Goal: Task Accomplishment & Management: Use online tool/utility

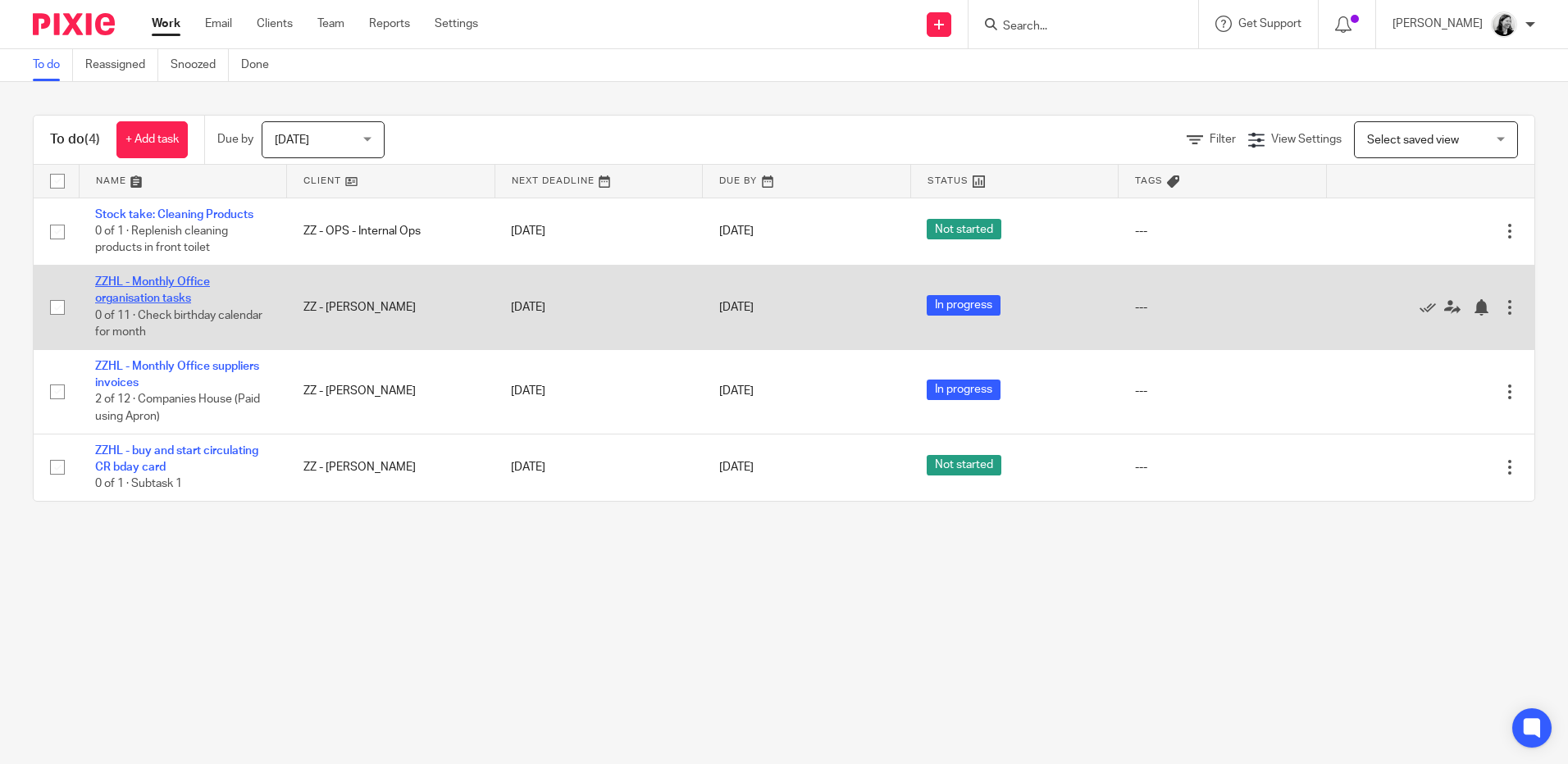
click at [168, 295] on link "ZZHL - Monthly Office organisation tasks" at bounding box center [152, 290] width 115 height 28
click at [161, 297] on link "ZZHL - Monthly Office organisation tasks" at bounding box center [152, 290] width 115 height 28
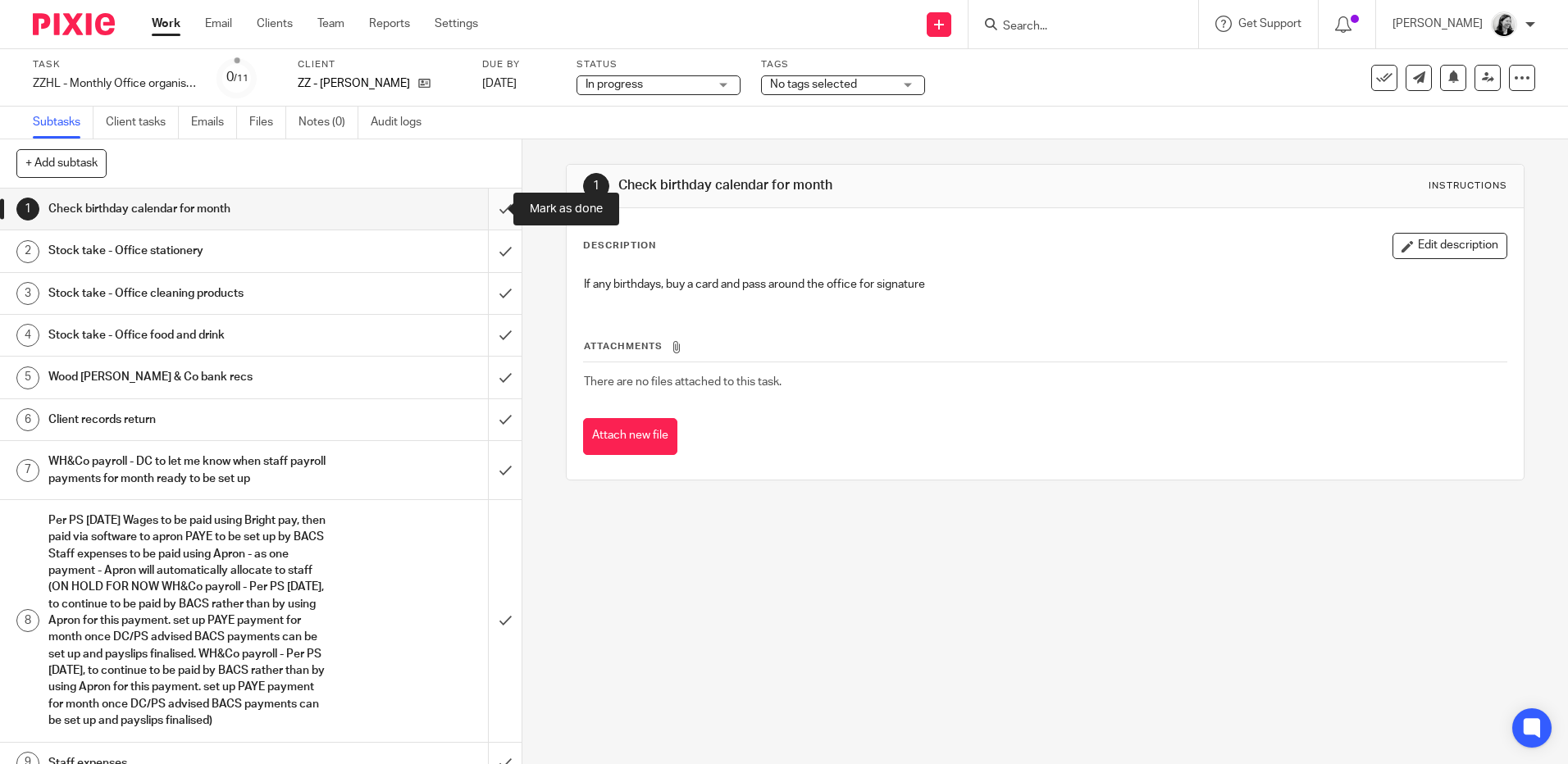
click at [484, 208] on input "submit" at bounding box center [261, 209] width 522 height 41
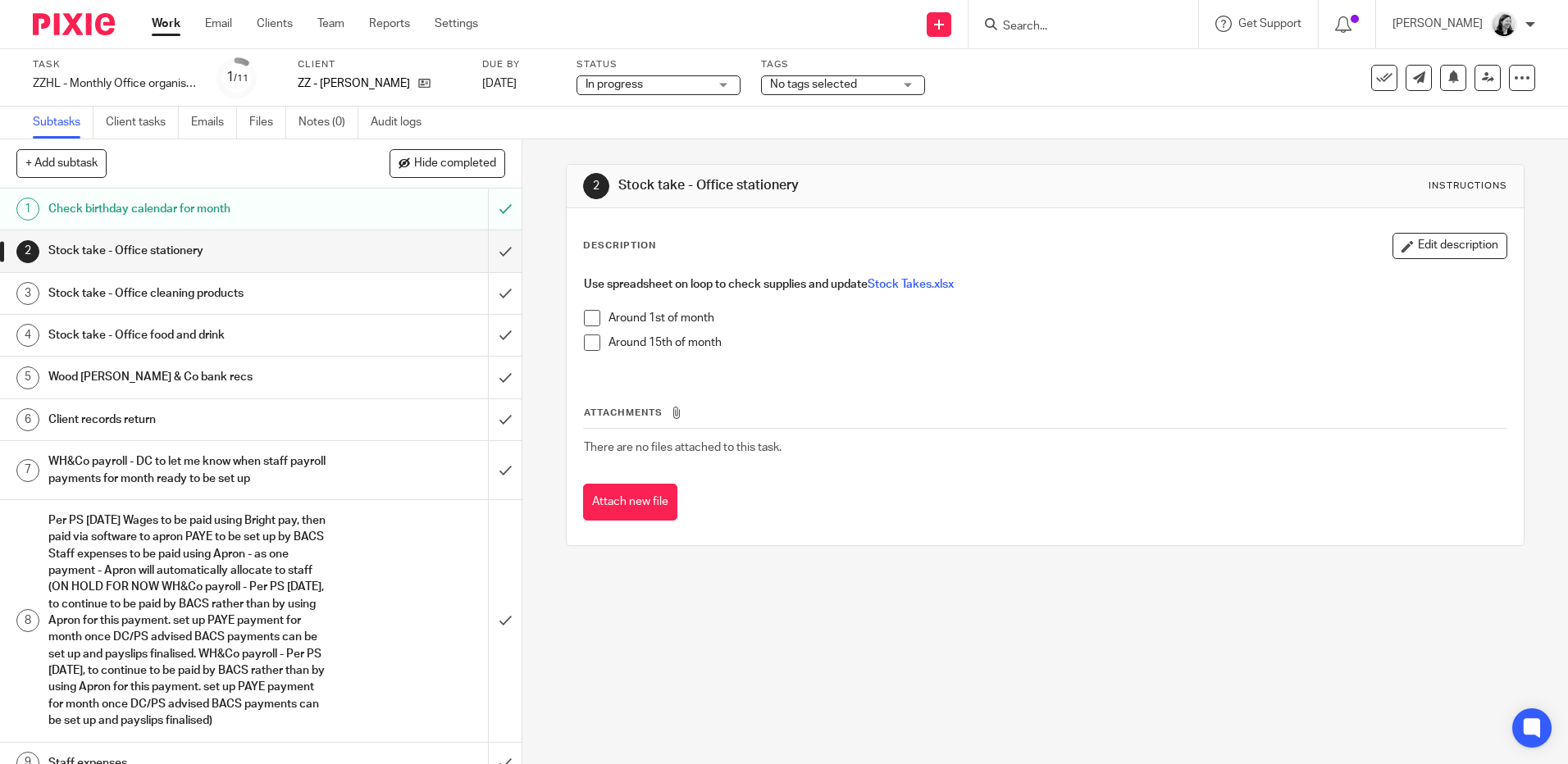
click at [346, 383] on div "Wood [PERSON_NAME] & Co bank recs" at bounding box center [260, 377] width 424 height 25
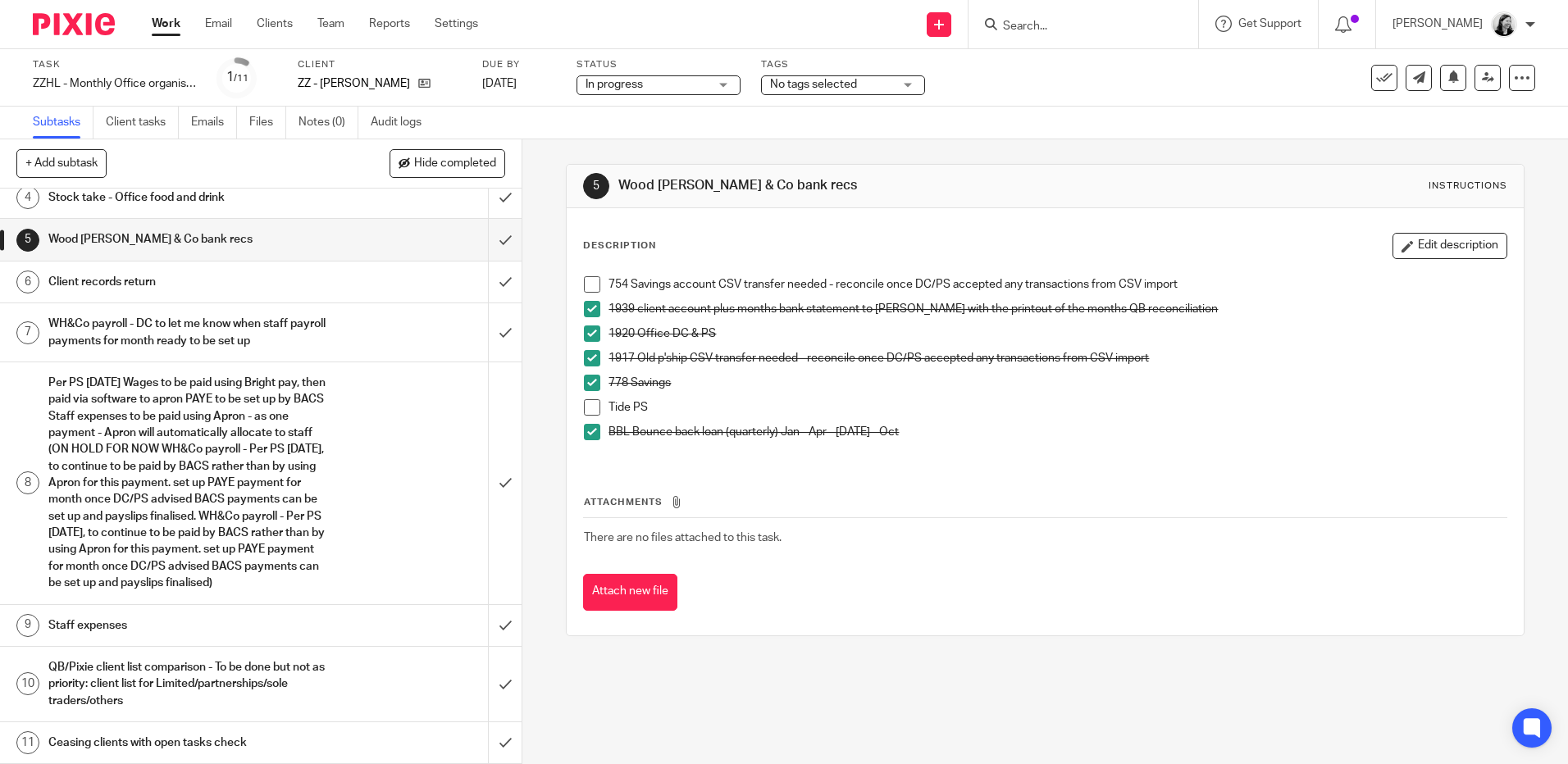
scroll to position [155, 0]
click at [177, 28] on link "Work" at bounding box center [165, 24] width 28 height 16
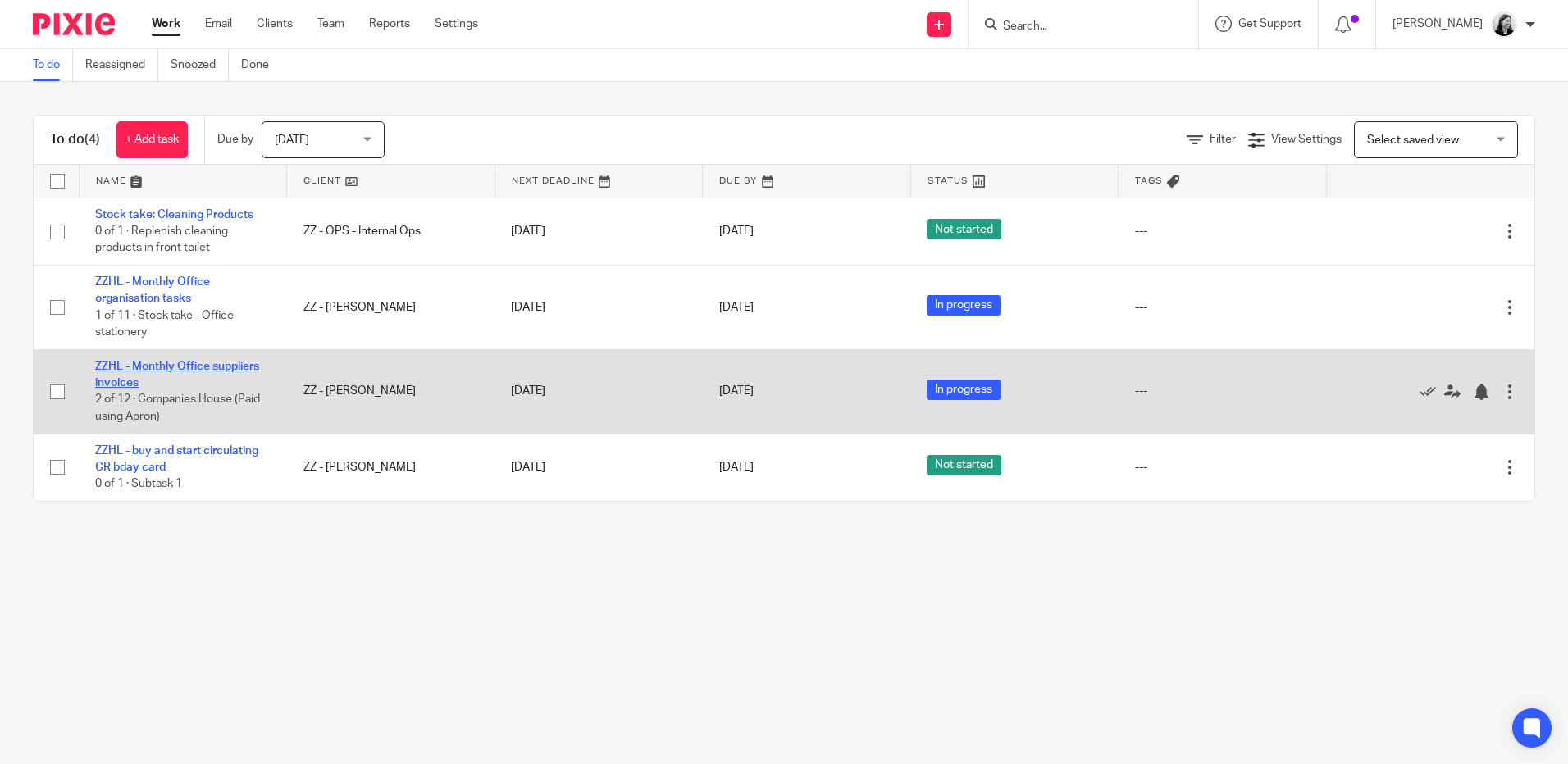
click at [185, 370] on link "ZZHL - Monthly Office suppliers invoices" at bounding box center [177, 375] width 164 height 28
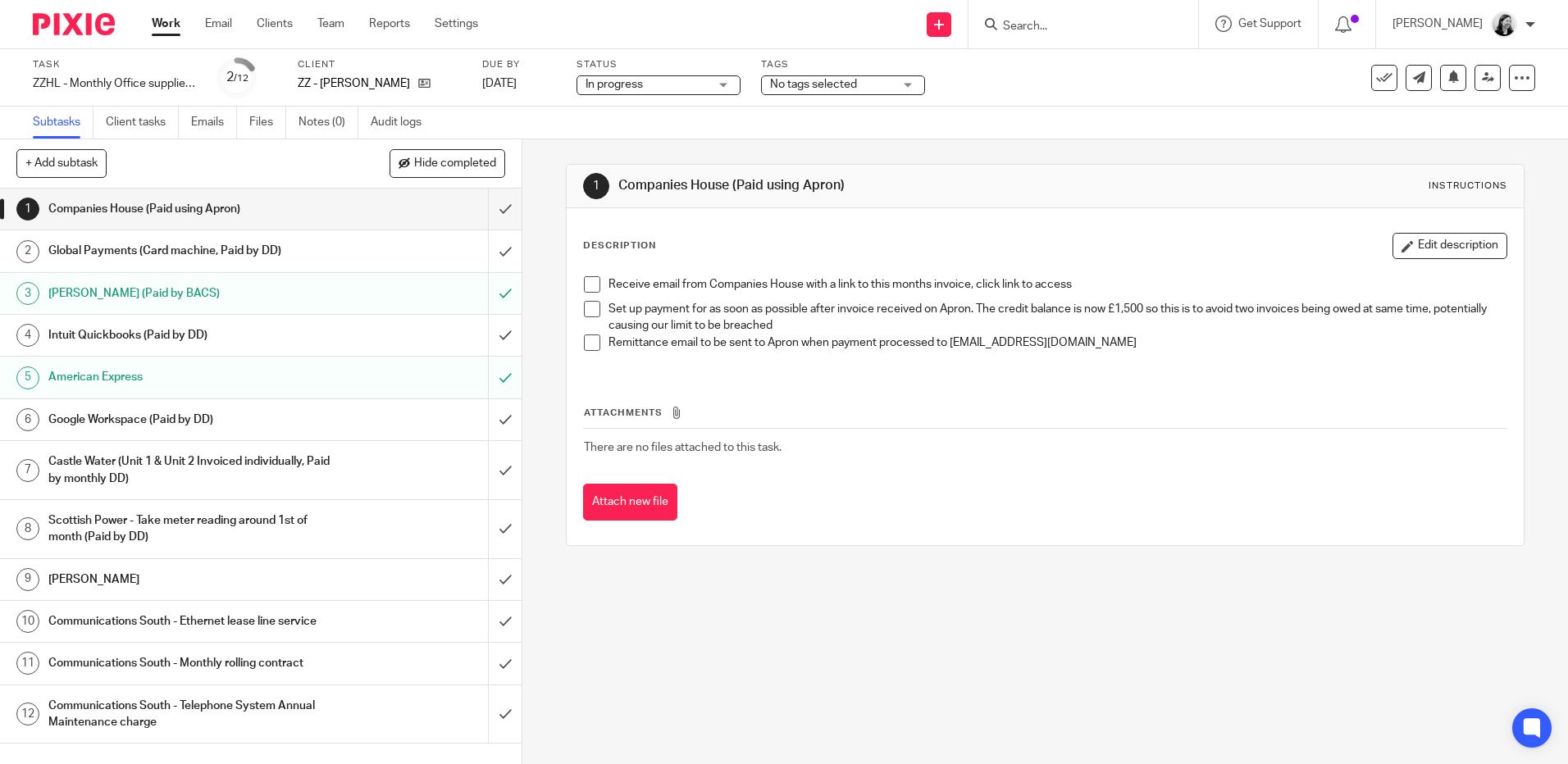
click at [281, 204] on h1 "Companies House (Paid using Apron)" at bounding box center [189, 209] width 282 height 25
click at [166, 32] on link "Work" at bounding box center [165, 24] width 28 height 16
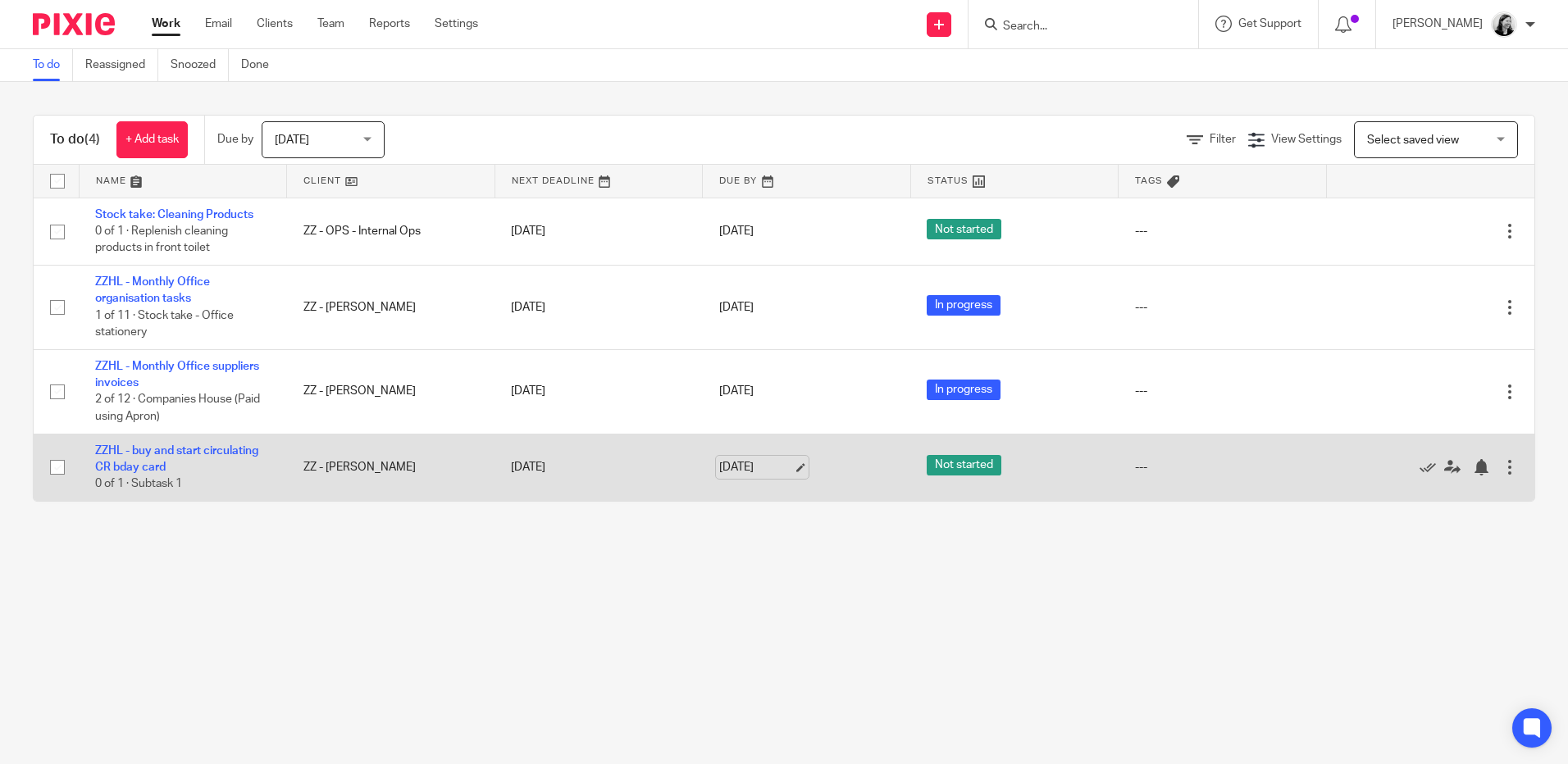
click at [748, 465] on link "[DATE]" at bounding box center [756, 468] width 74 height 17
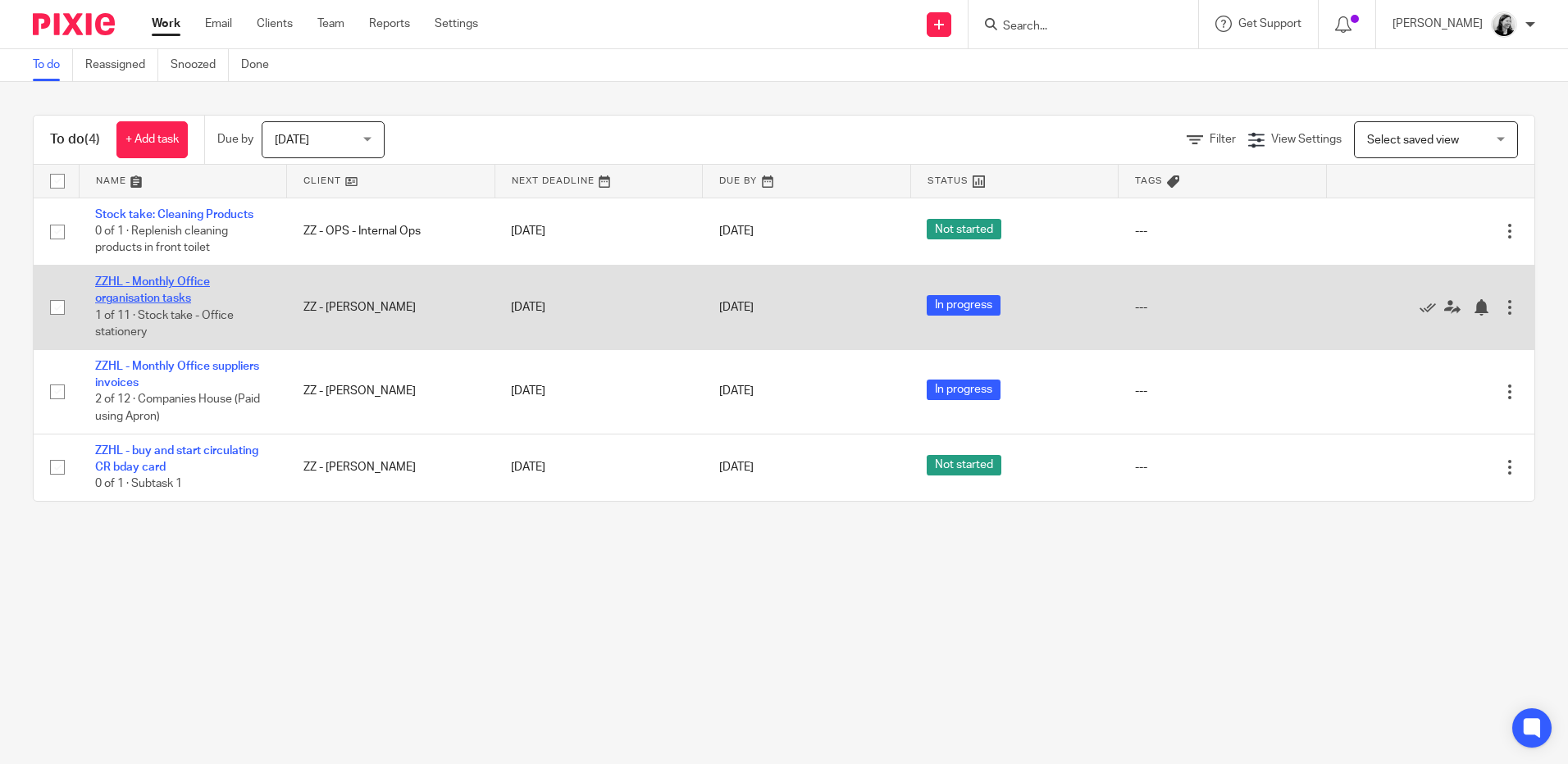
click at [178, 283] on link "ZZHL - Monthly Office organisation tasks" at bounding box center [152, 290] width 115 height 28
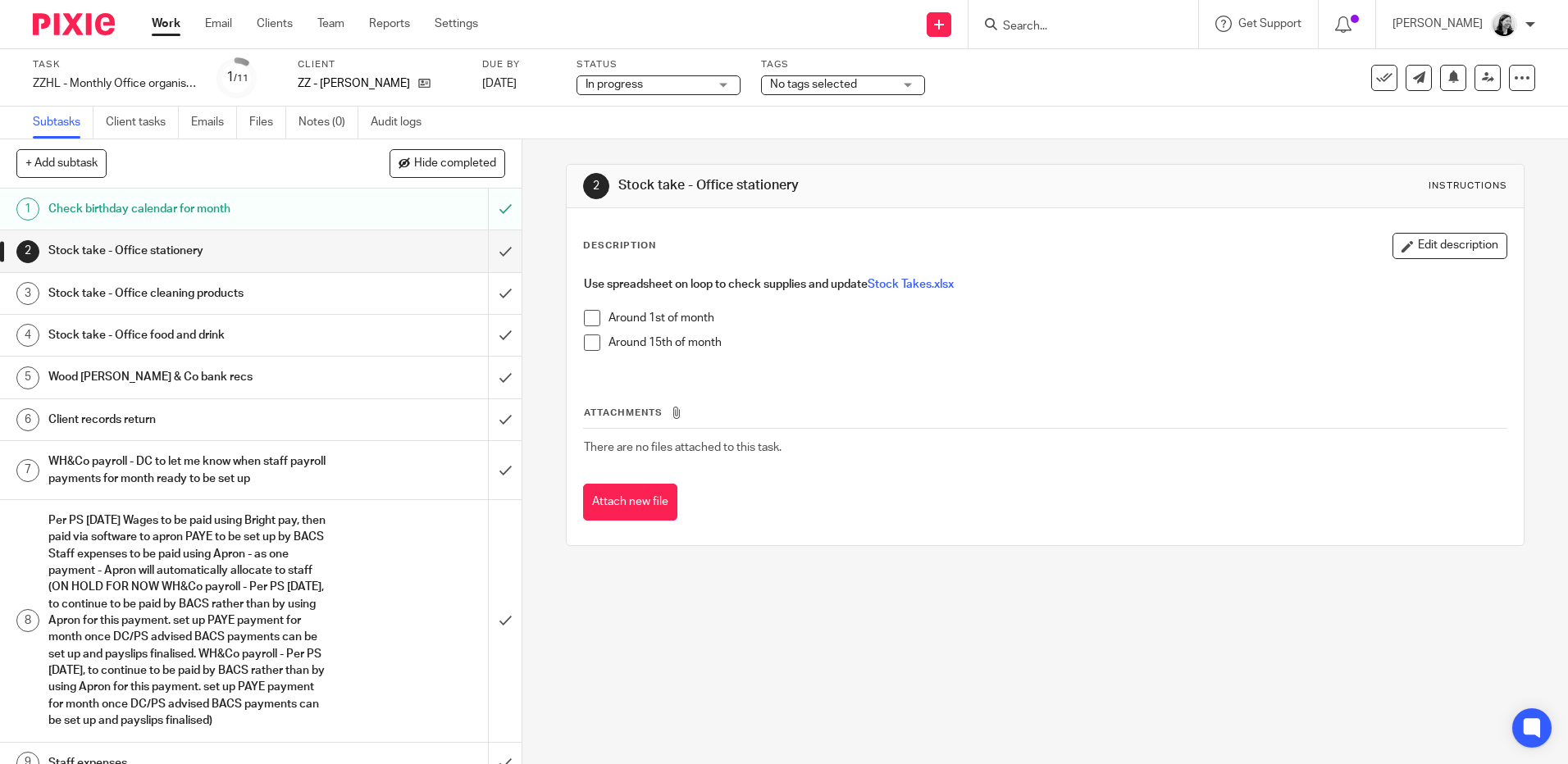
click at [252, 373] on h1 "Wood Hicks & Co bank recs" at bounding box center [189, 377] width 282 height 25
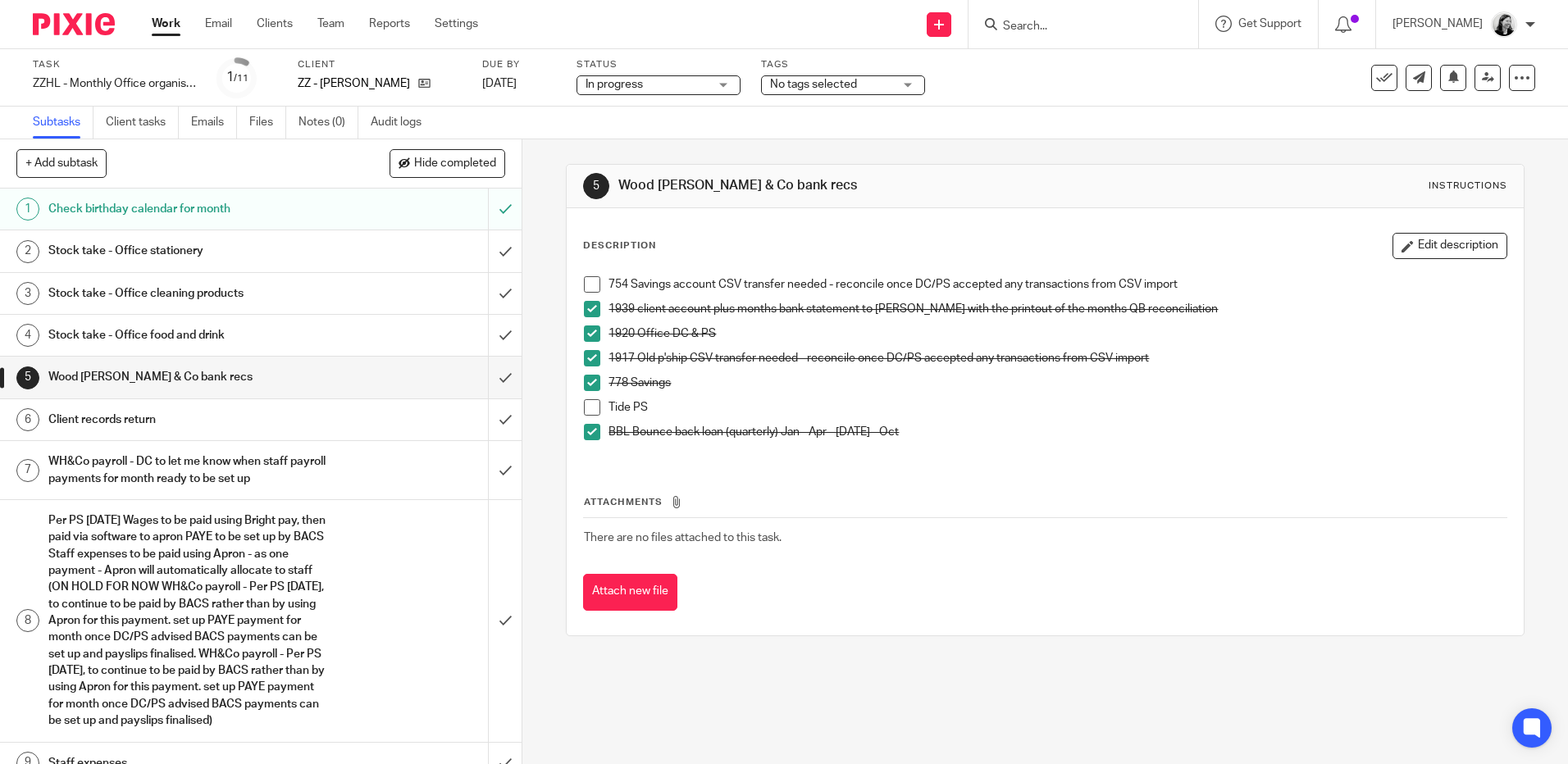
click at [169, 22] on link "Work" at bounding box center [165, 24] width 28 height 16
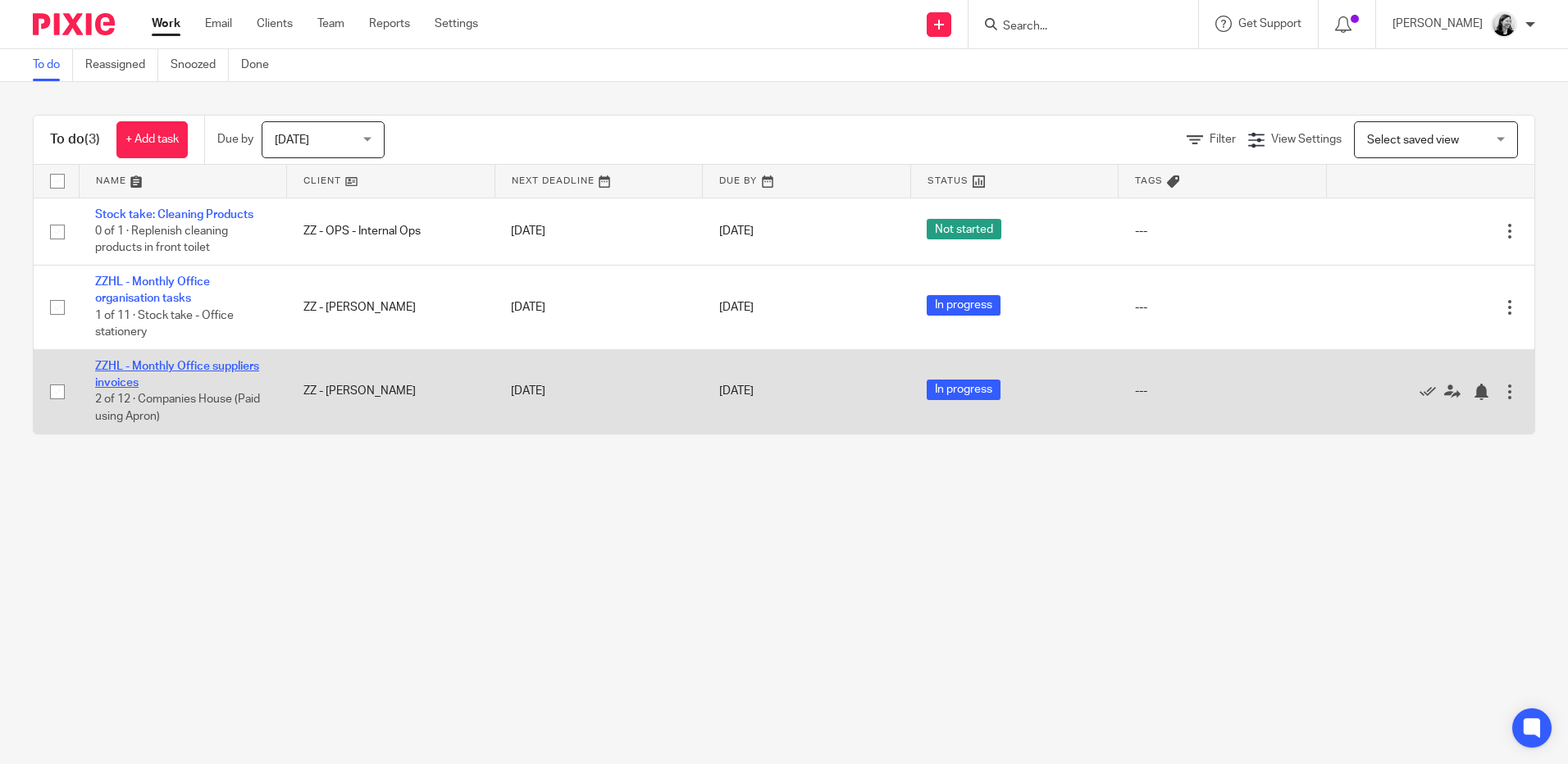
click at [183, 367] on link "ZZHL - Monthly Office suppliers invoices" at bounding box center [177, 375] width 164 height 28
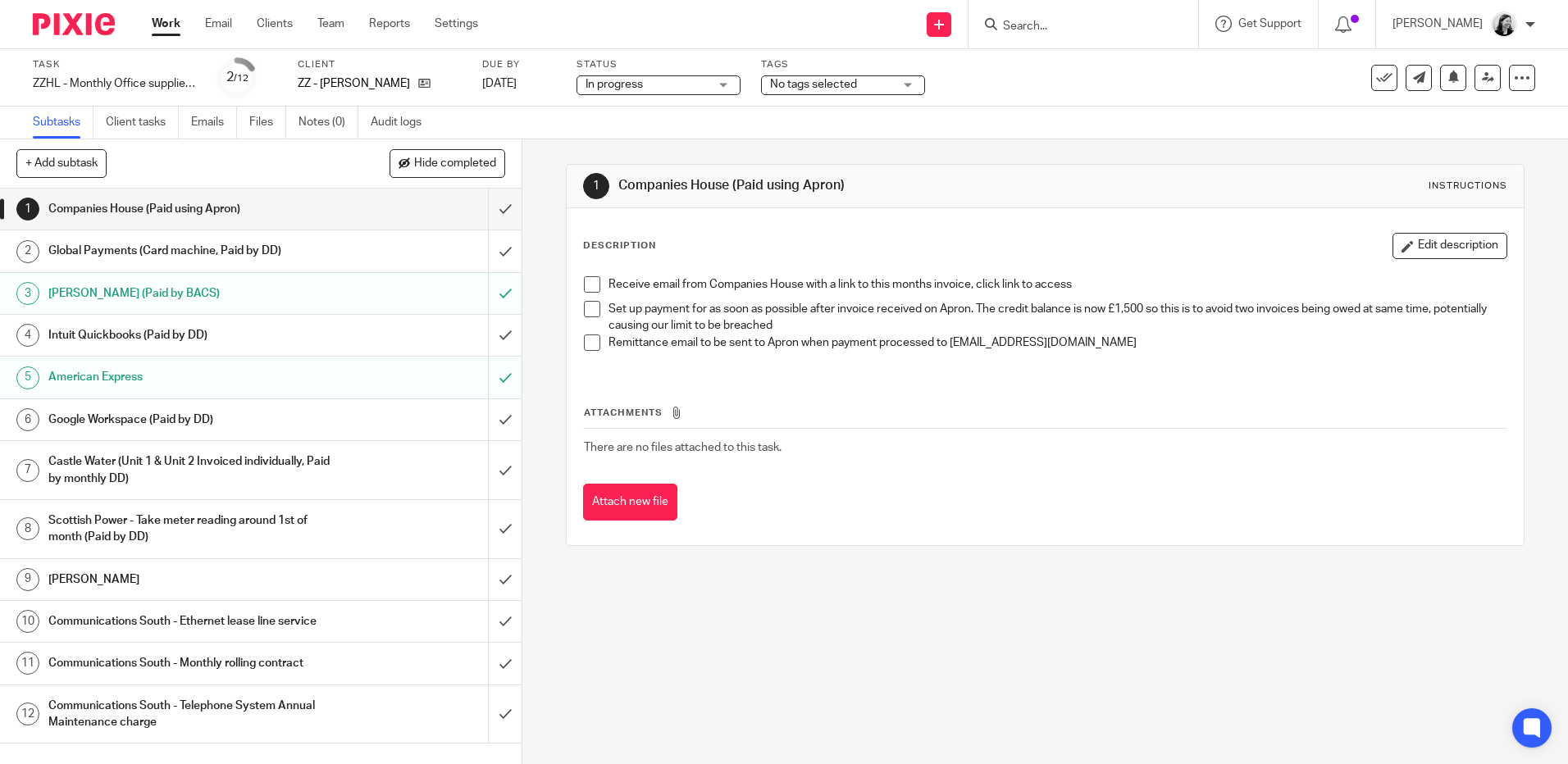
click at [268, 208] on h1 "Companies House (Paid using Apron)" at bounding box center [189, 209] width 282 height 25
click at [170, 21] on link "Work" at bounding box center [165, 24] width 28 height 16
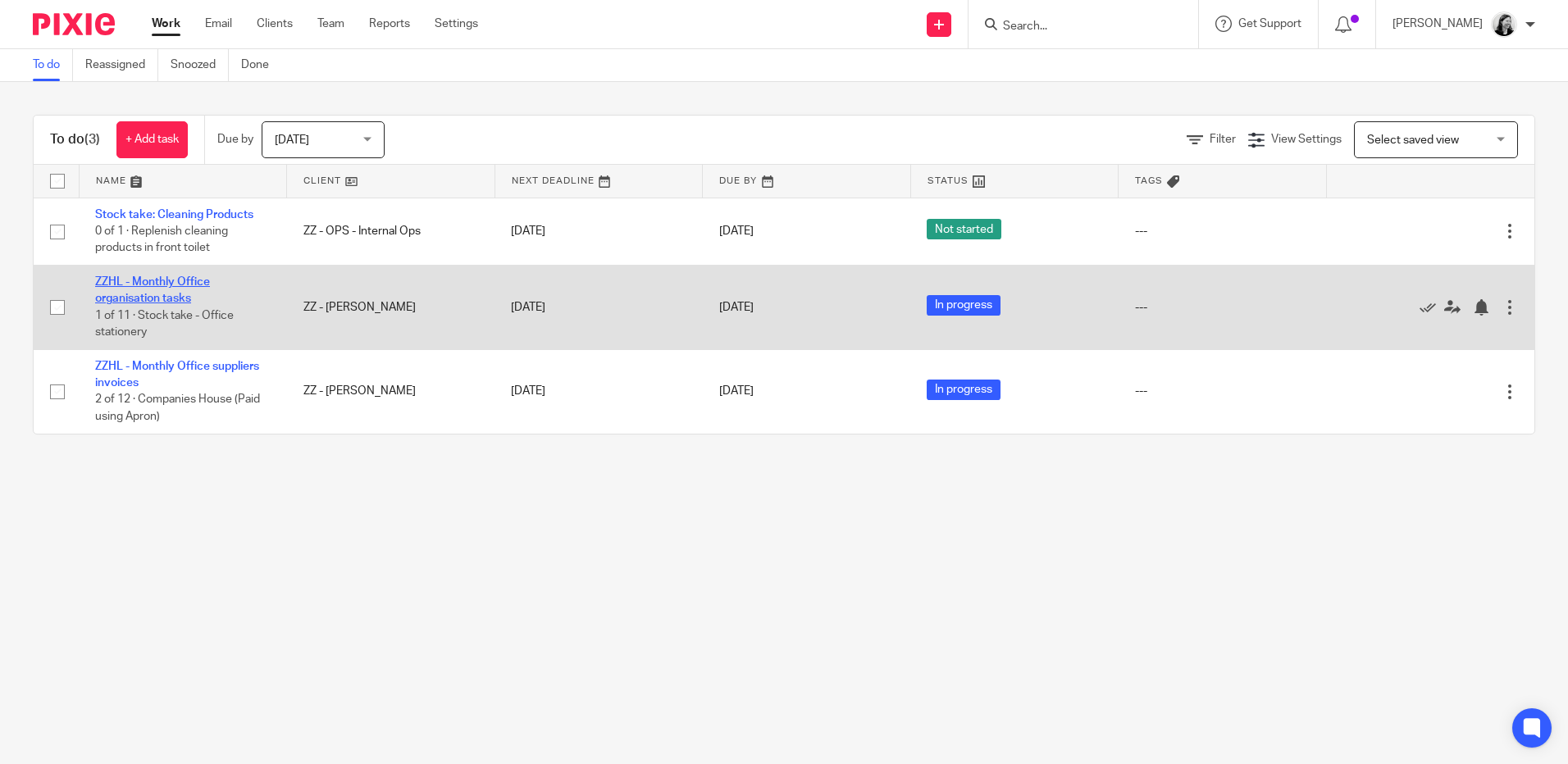
click at [152, 277] on link "ZZHL - Monthly Office organisation tasks" at bounding box center [152, 290] width 115 height 28
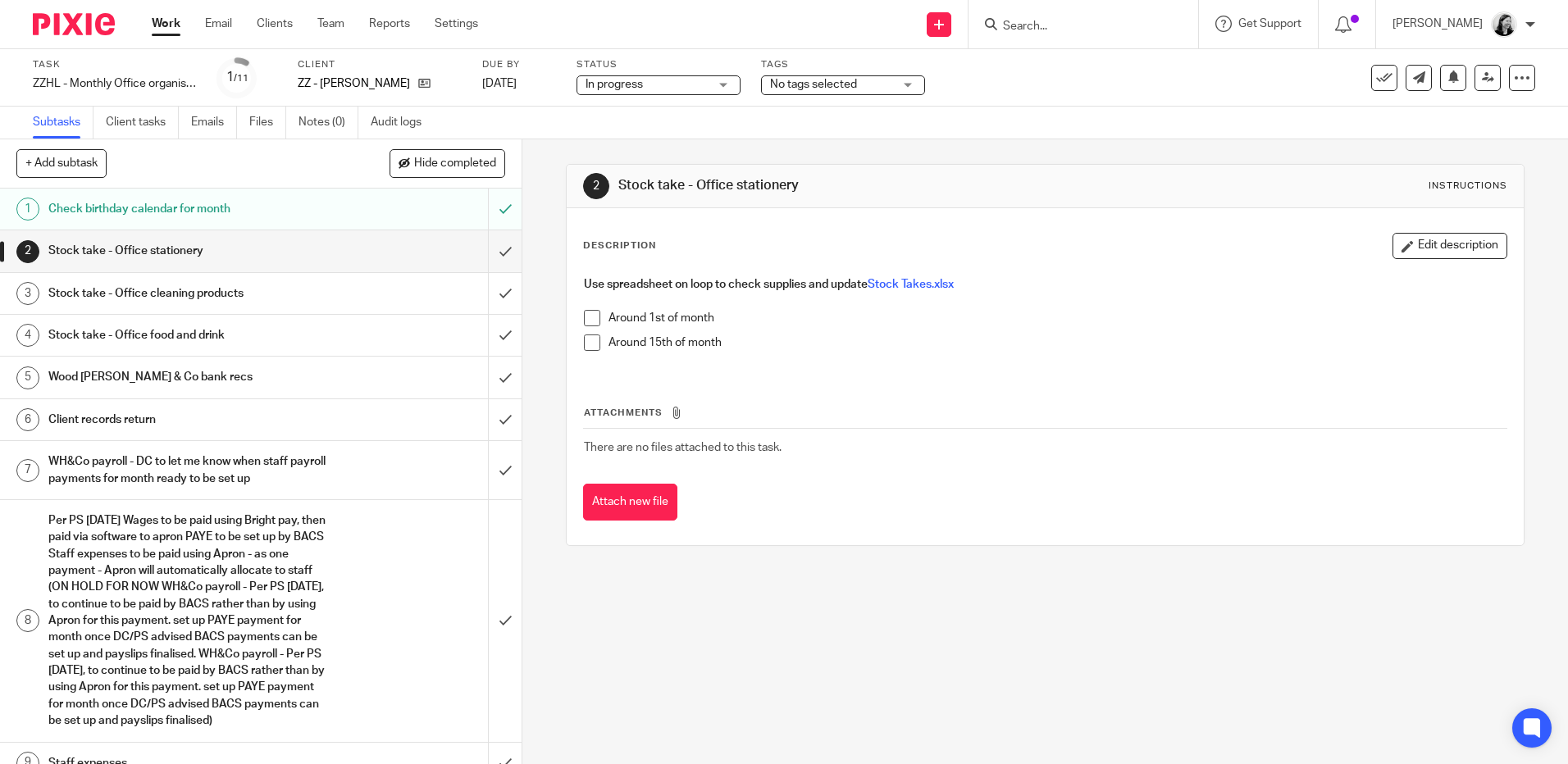
click at [164, 381] on h1 "Wood [PERSON_NAME] & Co bank recs" at bounding box center [189, 377] width 282 height 25
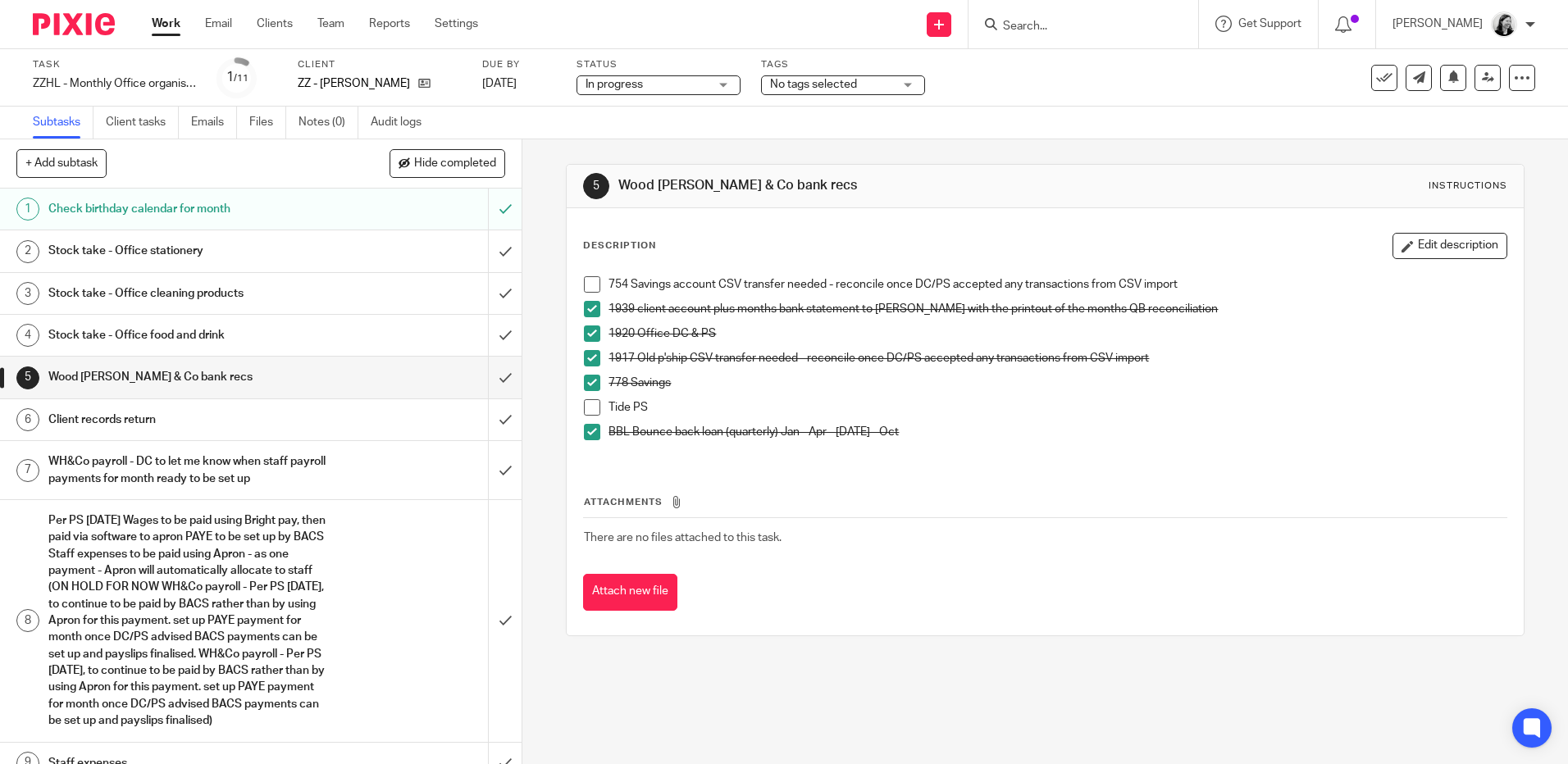
click at [586, 281] on span at bounding box center [592, 284] width 16 height 16
click at [587, 407] on span at bounding box center [592, 408] width 16 height 16
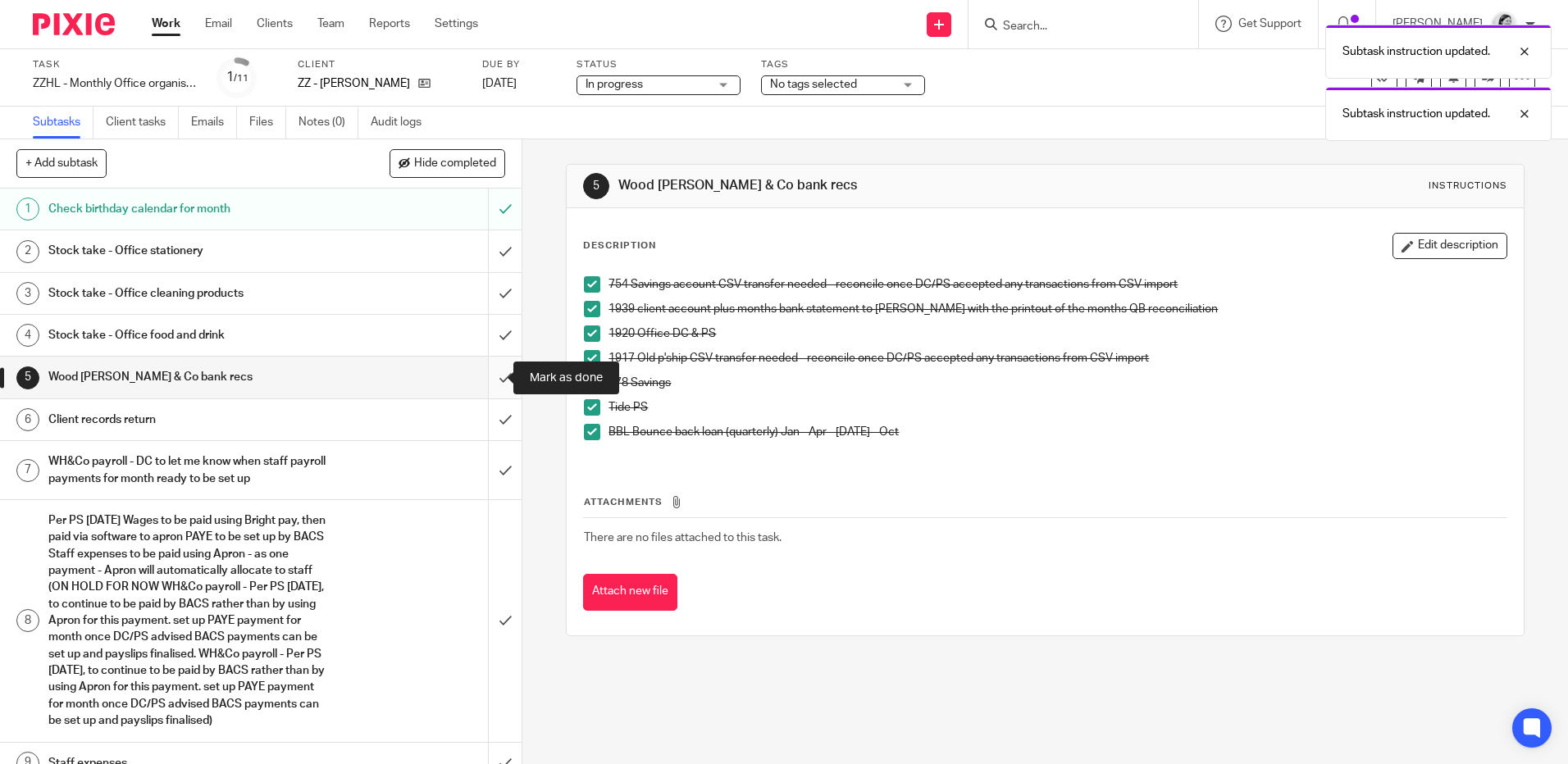
click at [493, 375] on input "submit" at bounding box center [261, 377] width 522 height 41
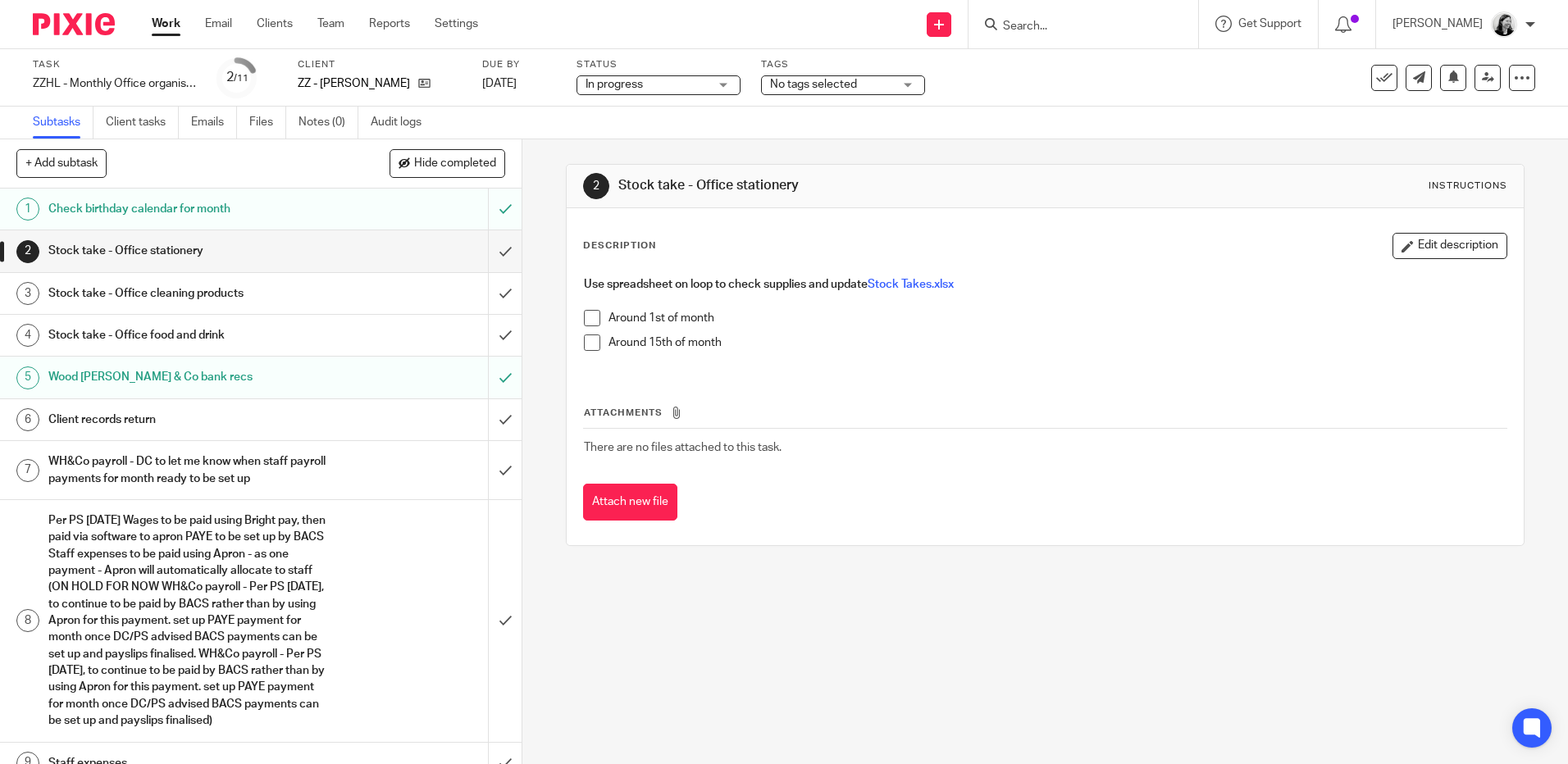
scroll to position [155, 0]
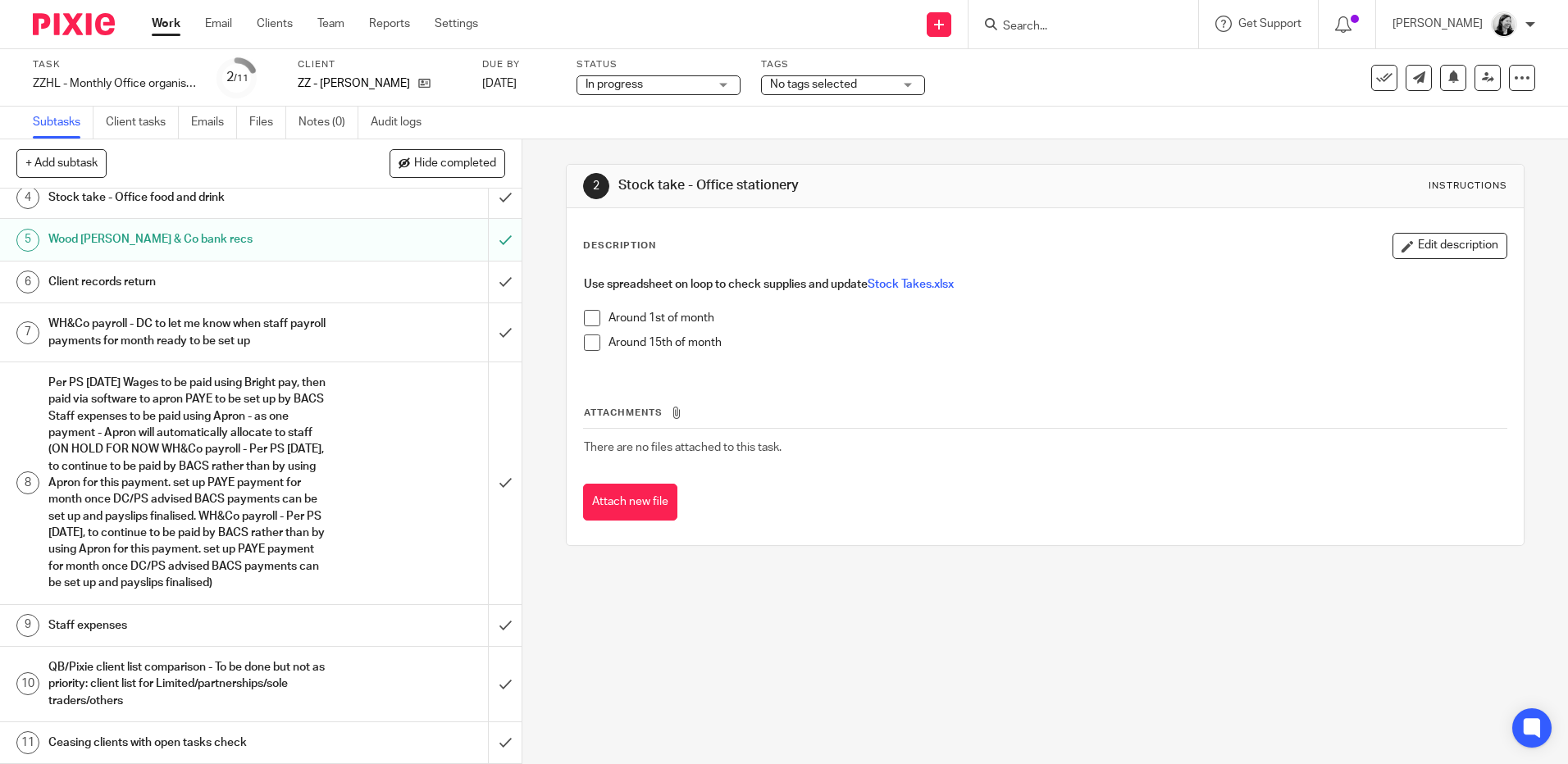
click at [501, 74] on div "Due by [DATE]" at bounding box center [519, 77] width 74 height 39
click at [501, 77] on link "[DATE]" at bounding box center [519, 84] width 74 height 17
click at [175, 22] on link "Work" at bounding box center [165, 24] width 28 height 16
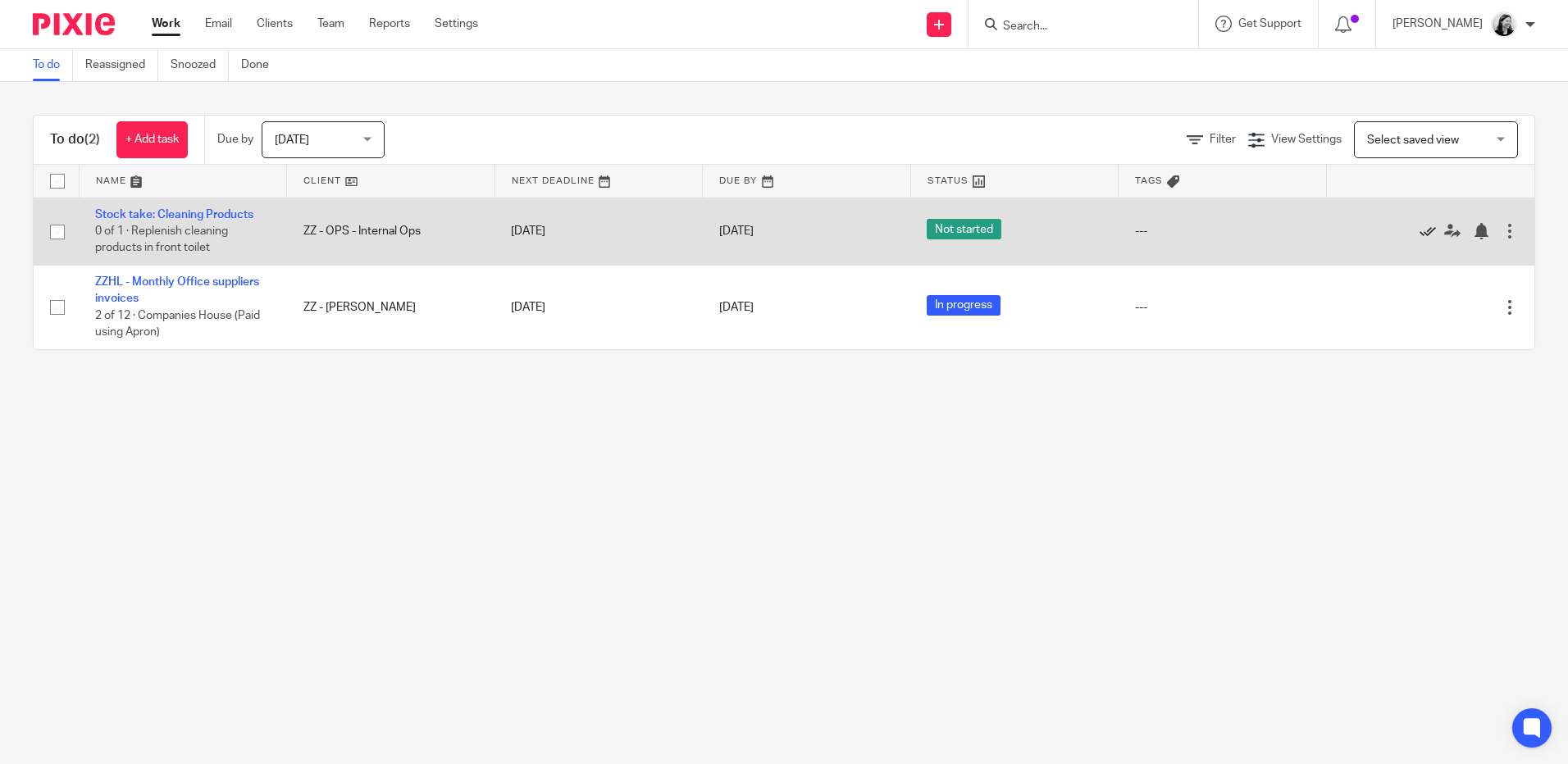
click at [1420, 234] on icon at bounding box center [1428, 232] width 16 height 16
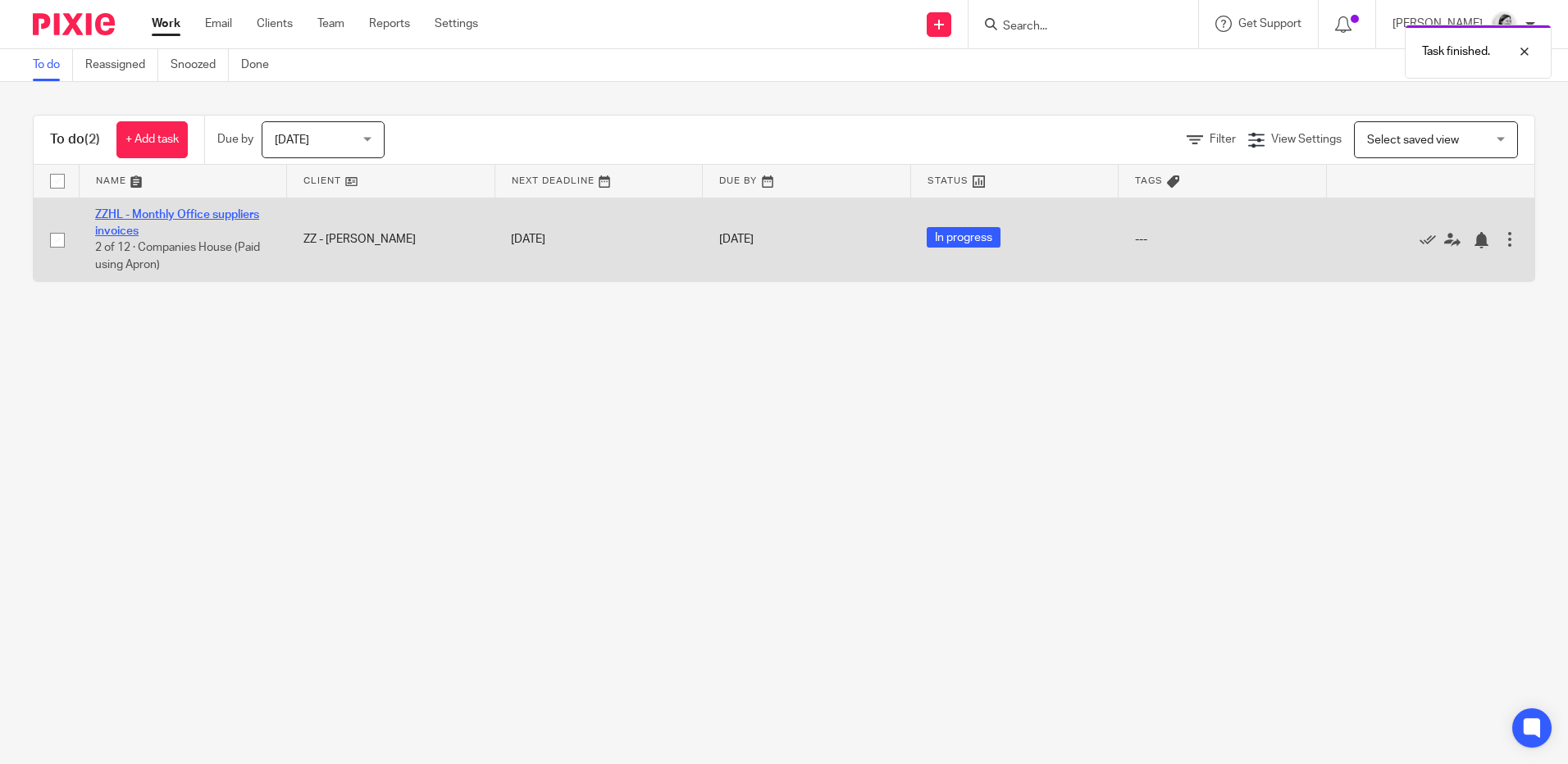
click at [174, 211] on link "ZZHL - Monthly Office suppliers invoices" at bounding box center [177, 222] width 164 height 28
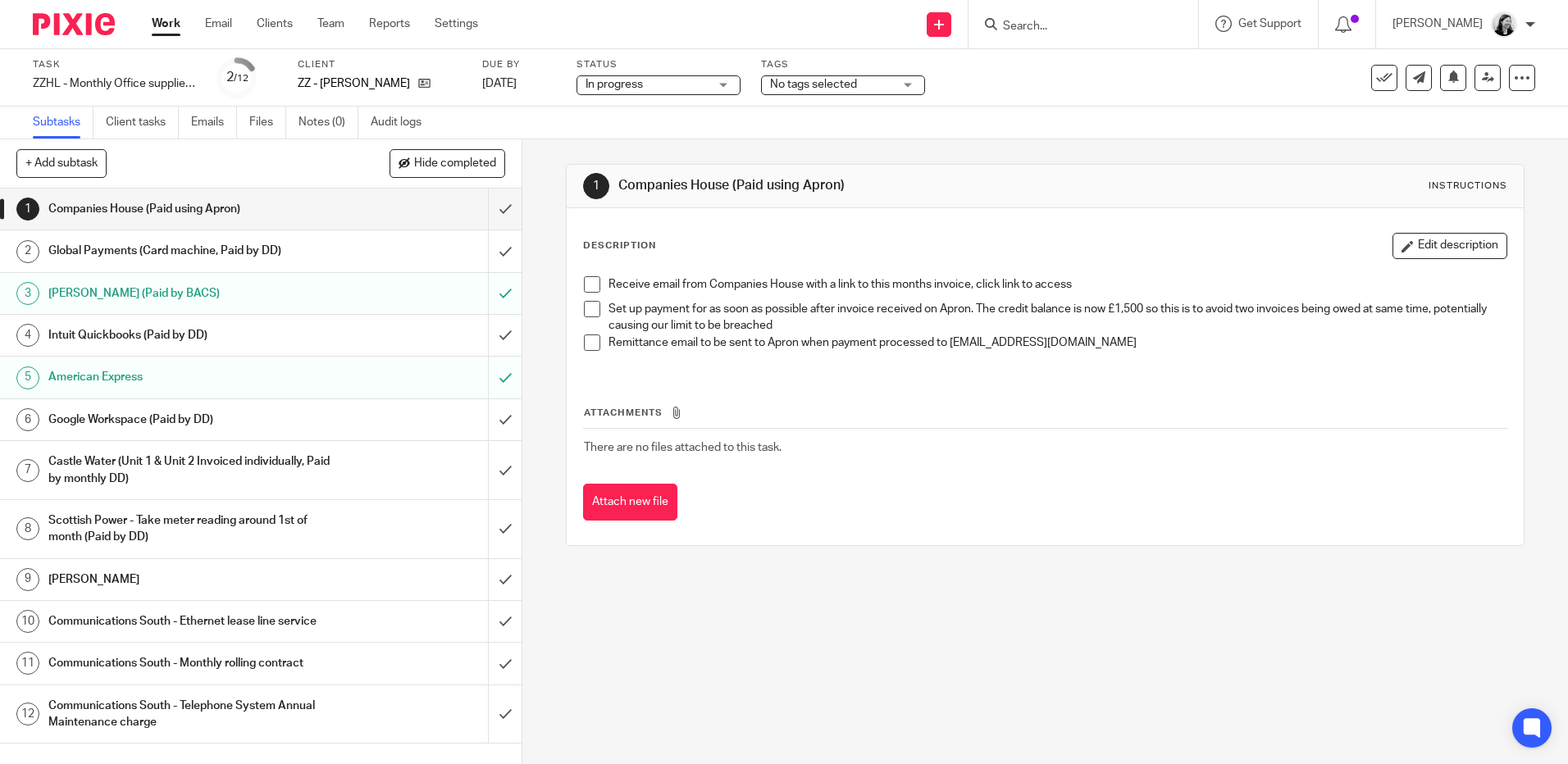
click at [279, 201] on h1 "Companies House (Paid using Apron)" at bounding box center [189, 209] width 282 height 25
click at [578, 287] on div "Receive email from Companies House with a link to this months invoice, click li…" at bounding box center [1044, 319] width 939 height 103
click at [584, 287] on span at bounding box center [592, 284] width 16 height 16
click at [596, 315] on li "Set up payment for as soon as possible after invoice received on Apron. The cre…" at bounding box center [1044, 317] width 922 height 34
click at [594, 315] on span at bounding box center [592, 309] width 16 height 16
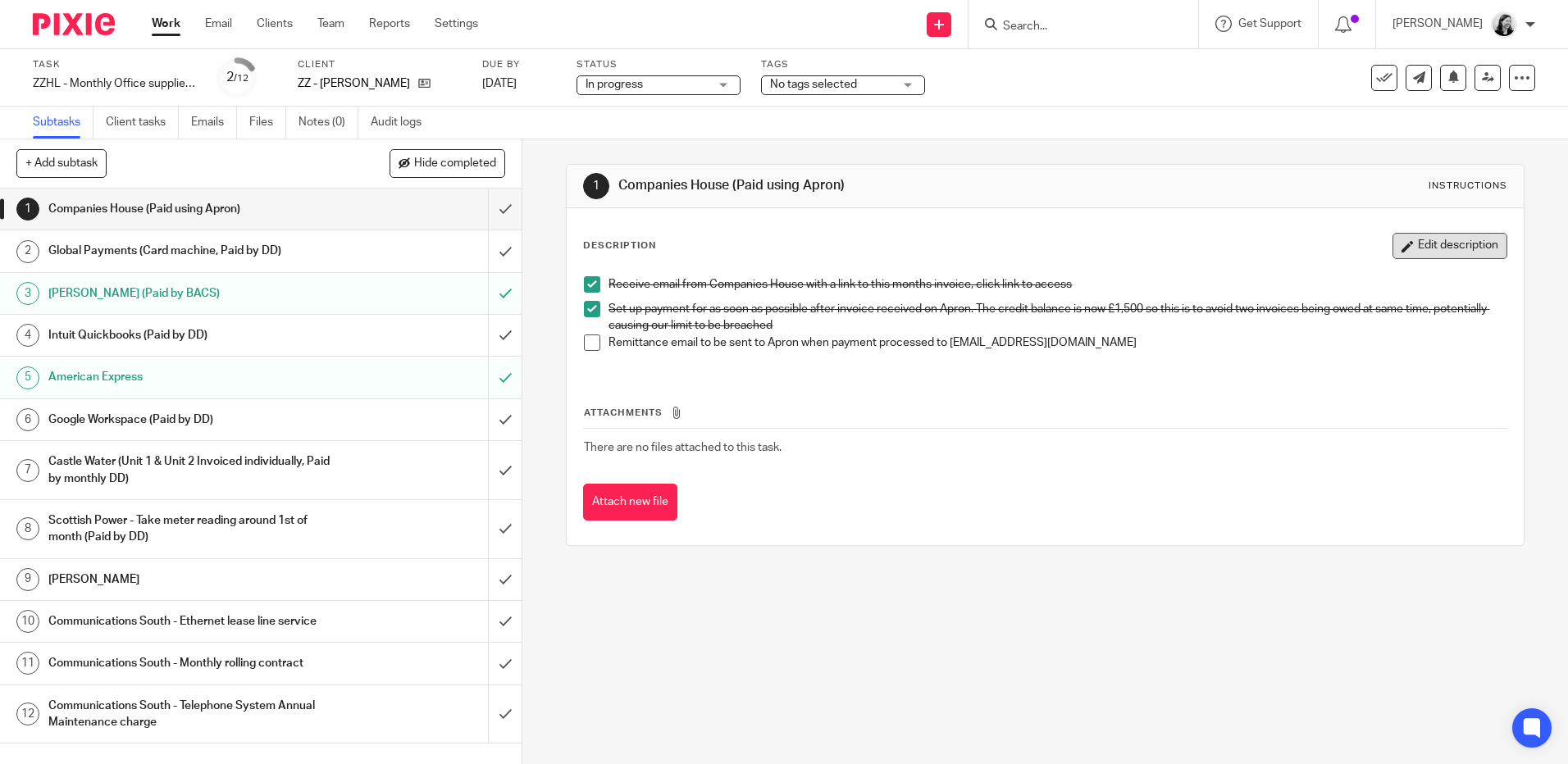
click at [1393, 241] on button "Edit description" at bounding box center [1450, 245] width 115 height 26
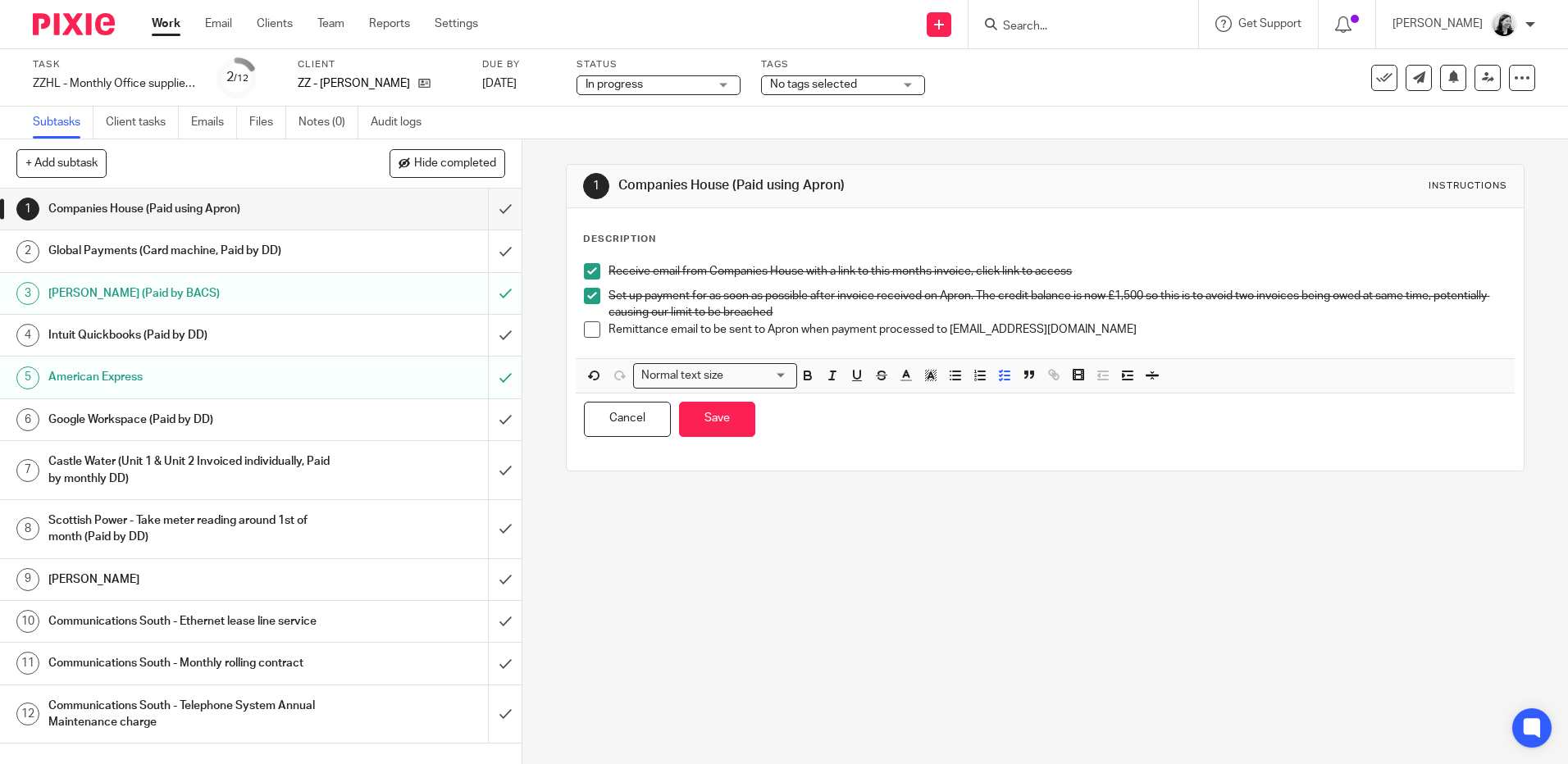
click at [885, 297] on p "Set up payment for as soon as possible after invoice received on Apron. The cre…" at bounding box center [1057, 305] width 898 height 34
click at [842, 316] on p "Set up payment for as soon as possible after invoice received on Apron. The cre…" at bounding box center [1057, 305] width 898 height 34
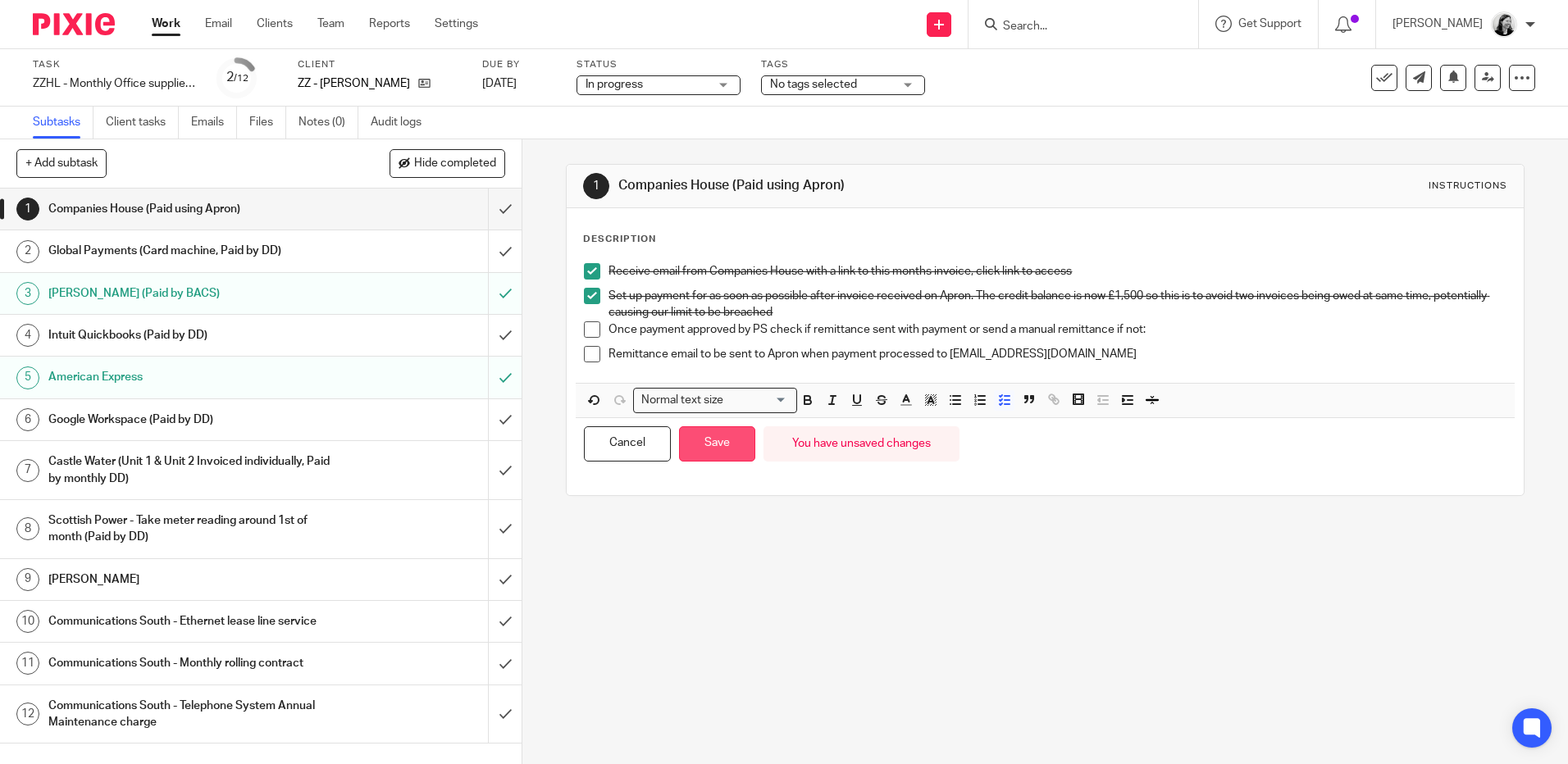
click at [732, 442] on button "Save" at bounding box center [718, 444] width 77 height 36
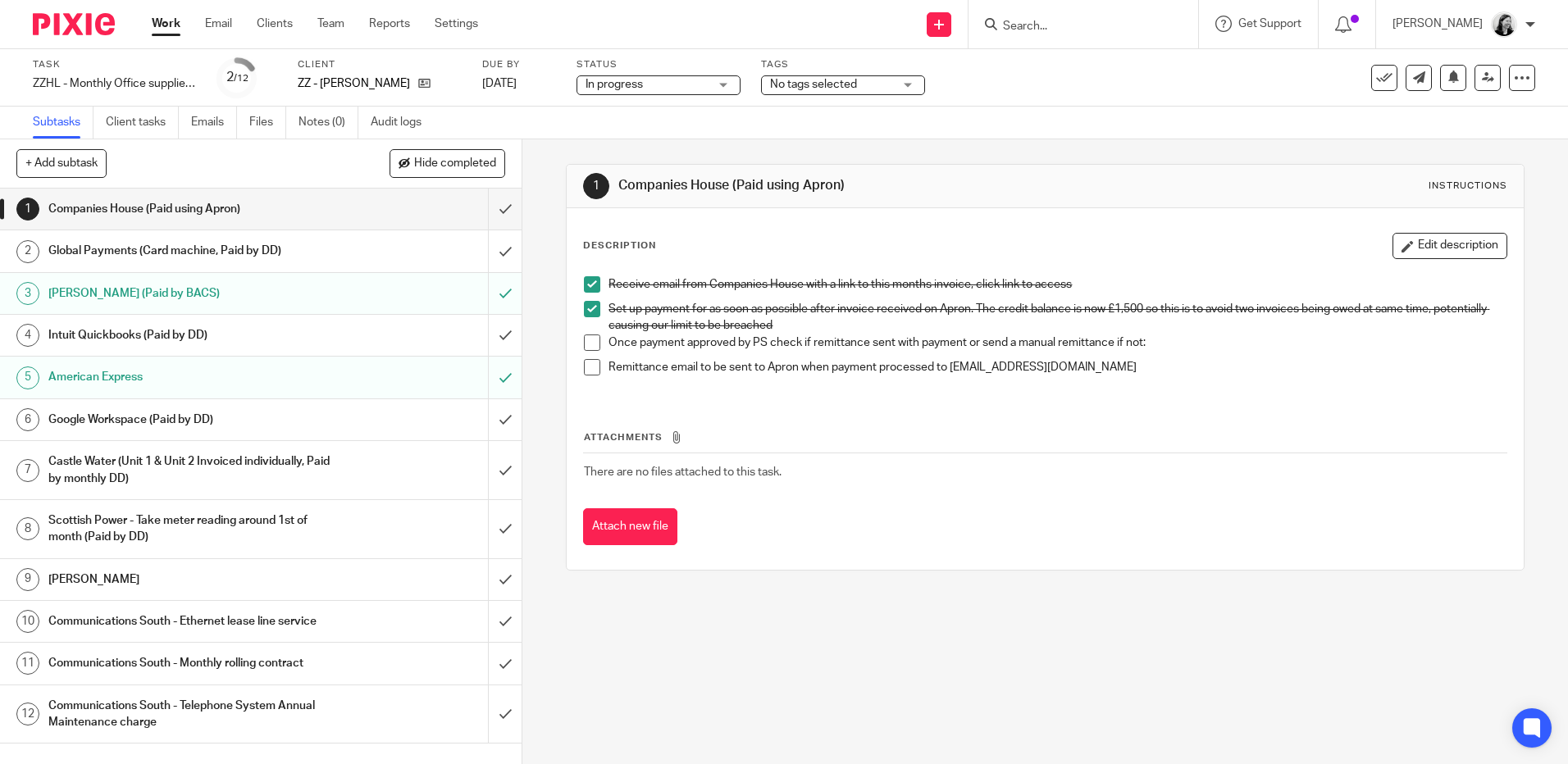
click at [344, 252] on div "Global Payments (Card machine, Paid by DD)" at bounding box center [260, 251] width 424 height 25
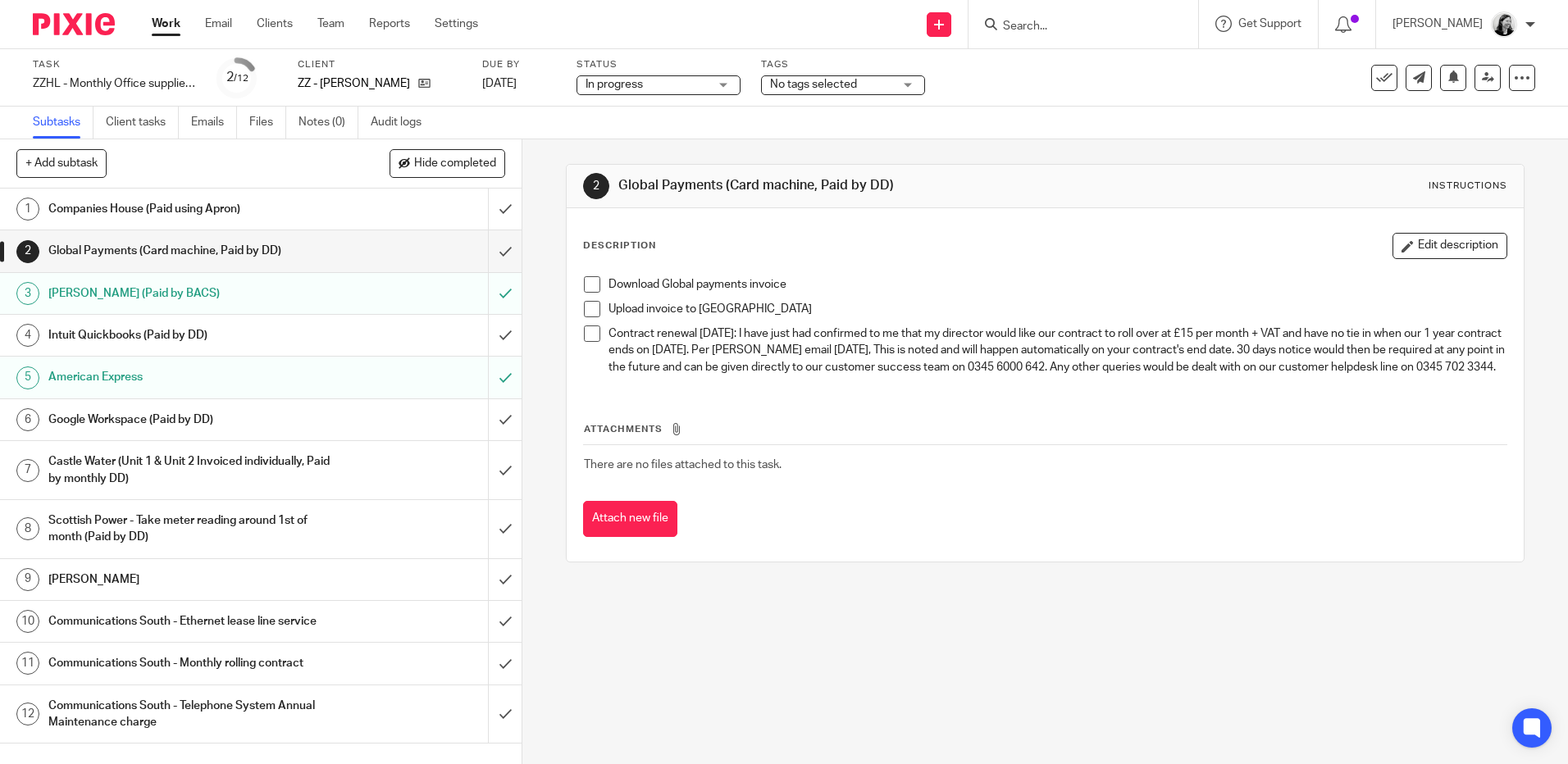
click at [376, 255] on div "Global Payments (Card machine, Paid by DD)" at bounding box center [260, 251] width 424 height 25
click at [589, 284] on span at bounding box center [592, 284] width 16 height 16
click at [589, 312] on span at bounding box center [592, 309] width 16 height 16
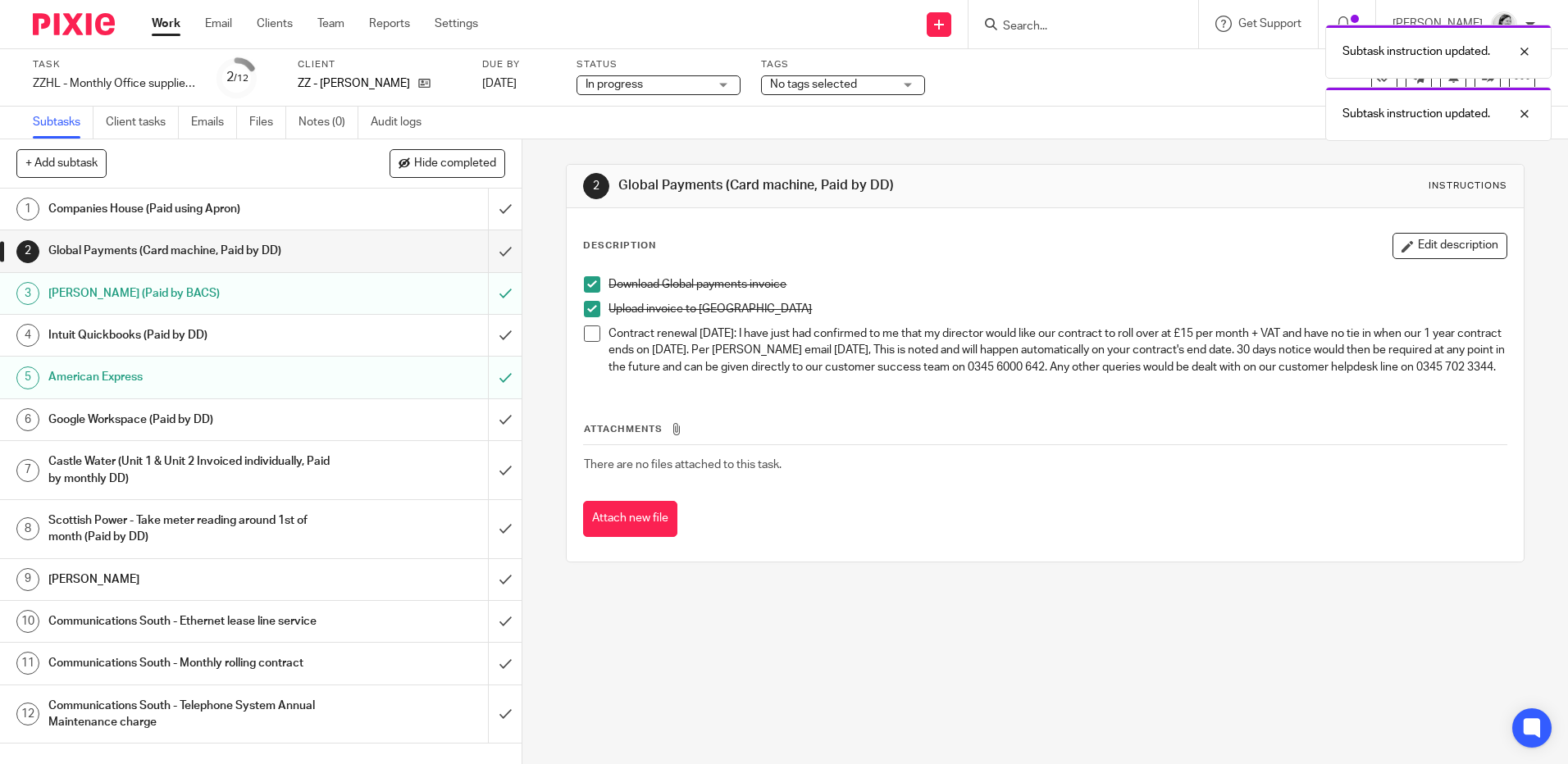
click at [587, 333] on span at bounding box center [592, 334] width 16 height 16
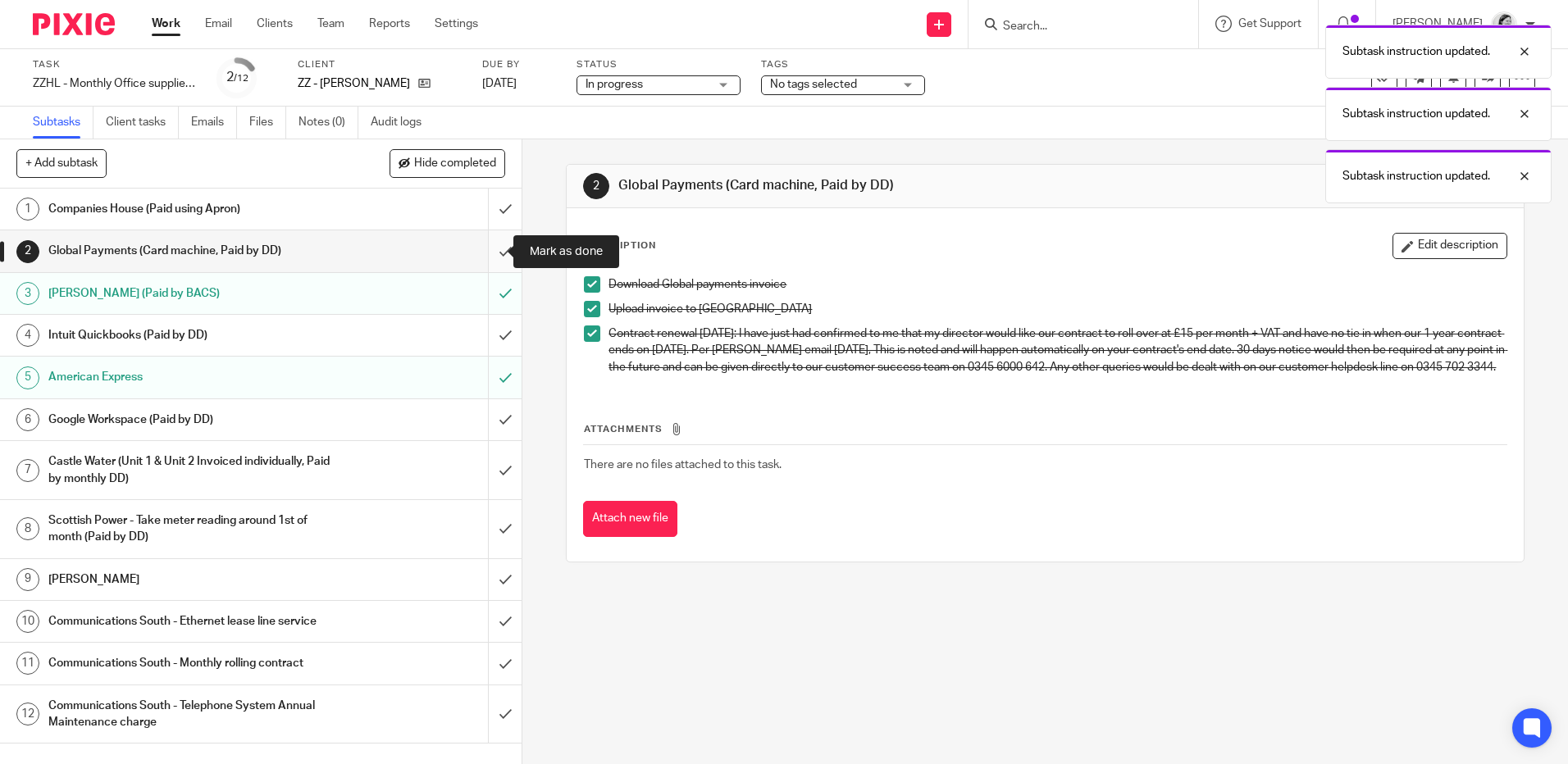
click at [486, 251] on input "submit" at bounding box center [261, 251] width 522 height 41
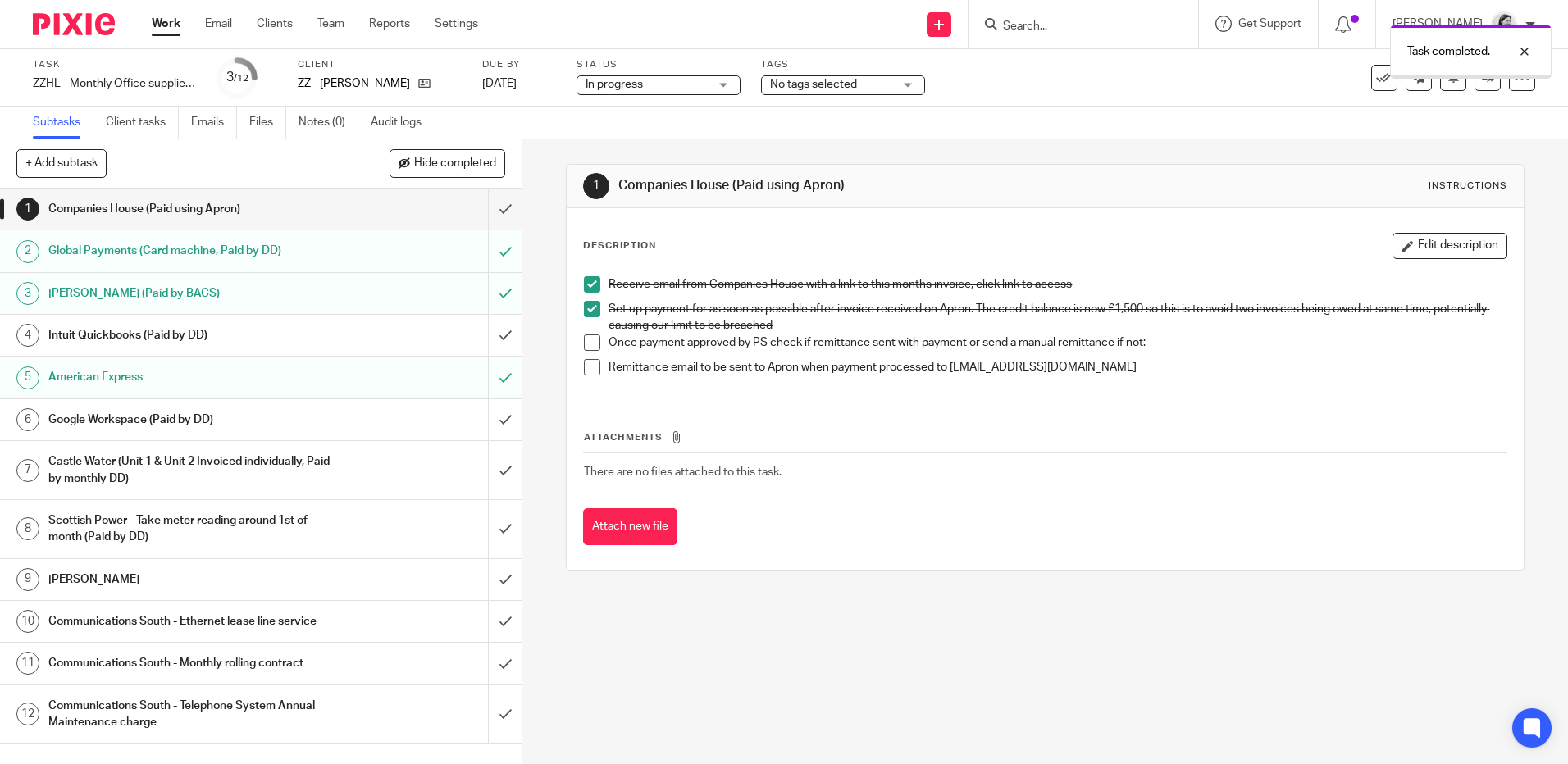
click at [410, 338] on div "Intuit Quickbooks (Paid by DD)" at bounding box center [260, 335] width 424 height 25
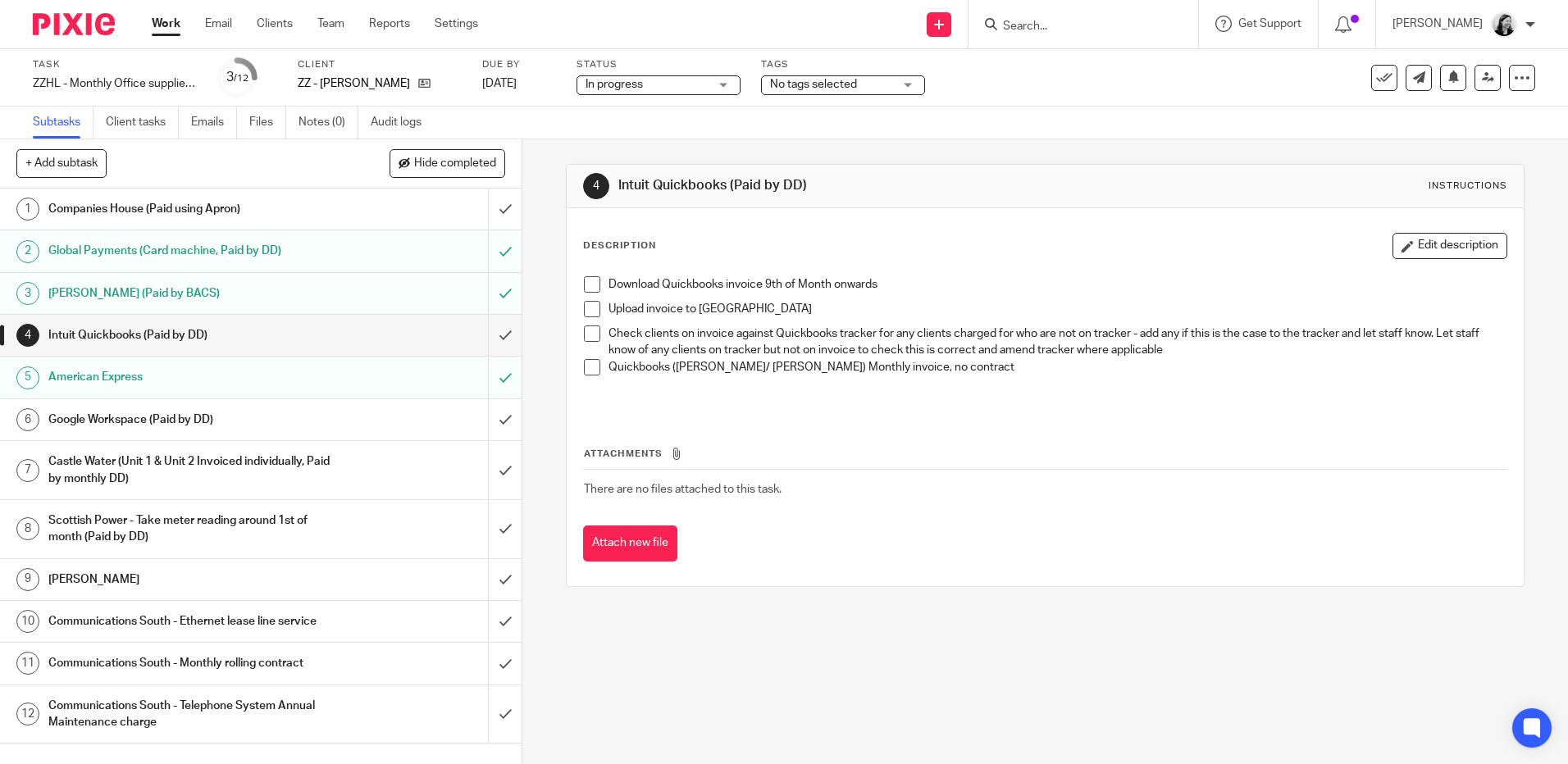
click at [339, 510] on div "Scottish Power - Take meter reading around 1st of month (Paid by DD)" at bounding box center [260, 530] width 424 height 42
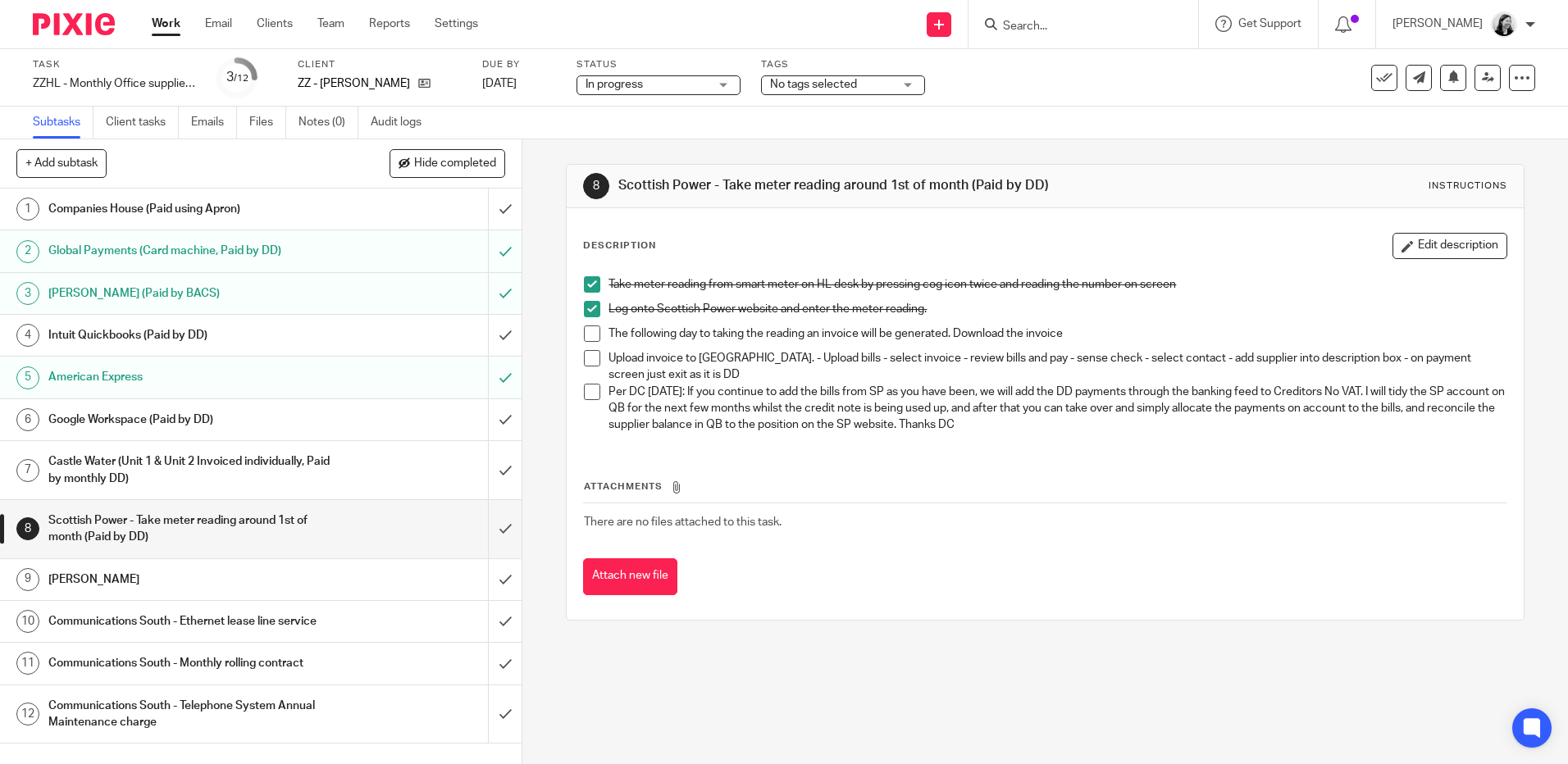
click at [593, 333] on span at bounding box center [592, 334] width 16 height 16
click at [584, 368] on li "Upload invoice to [GEOGRAPHIC_DATA]. - Upload bills - select invoice - review b…" at bounding box center [1044, 367] width 922 height 34
click at [588, 361] on span at bounding box center [592, 358] width 16 height 16
click at [584, 395] on span at bounding box center [592, 392] width 16 height 16
click at [490, 525] on input "submit" at bounding box center [261, 530] width 522 height 58
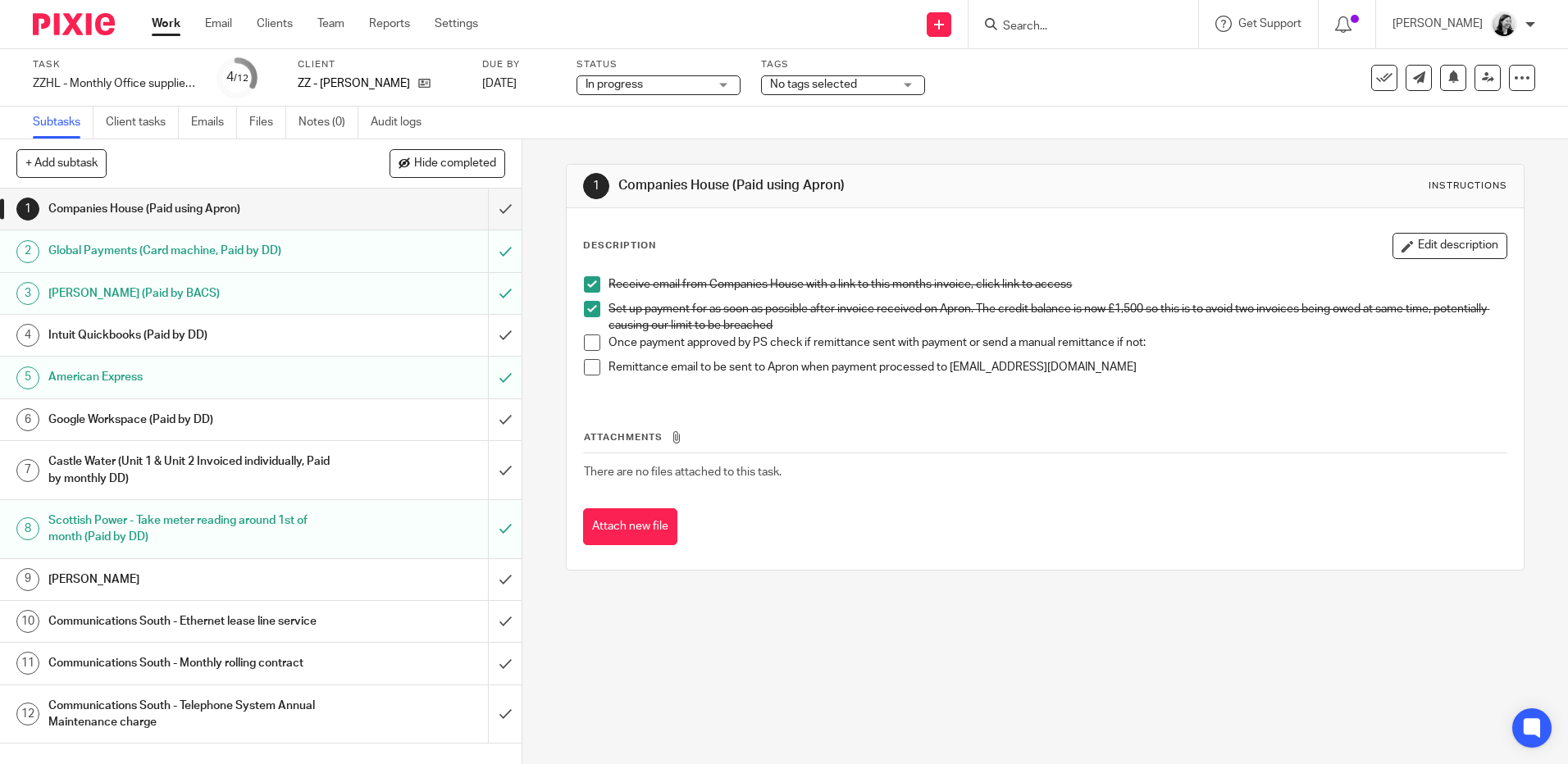
click at [368, 334] on div "Intuit Quickbooks (Paid by DD)" at bounding box center [260, 335] width 424 height 25
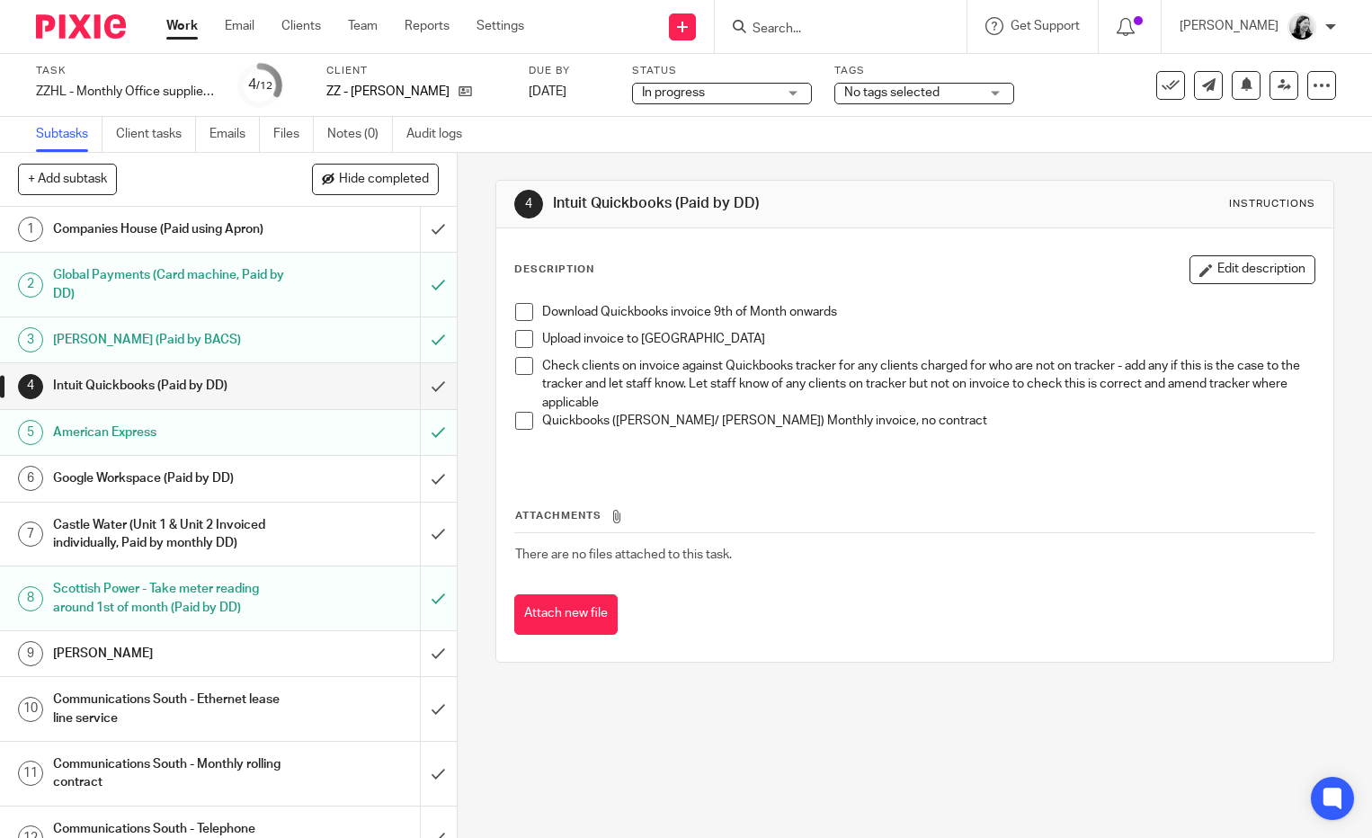
click at [519, 312] on span at bounding box center [524, 312] width 18 height 18
click at [522, 341] on span at bounding box center [524, 339] width 18 height 18
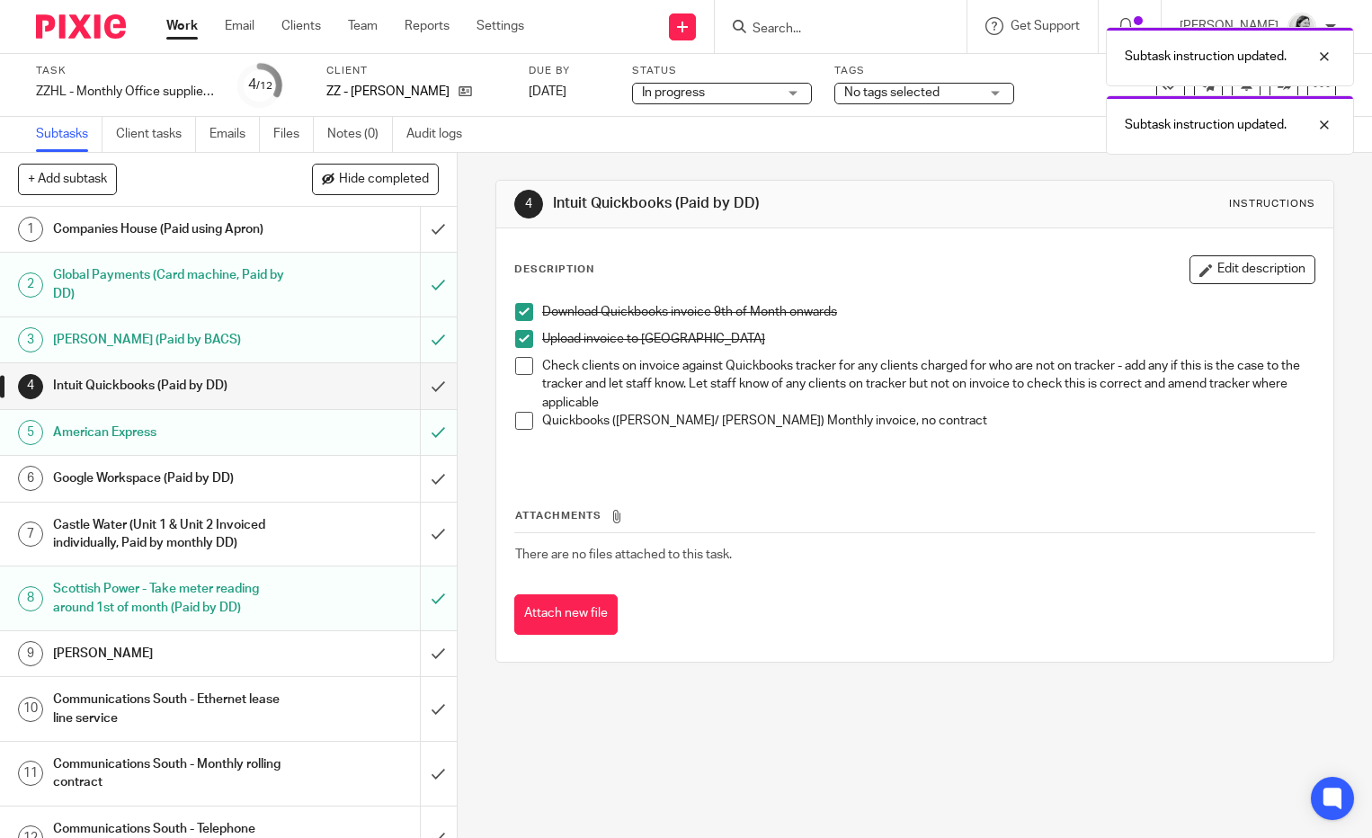
click at [316, 470] on div "Google Workspace (Paid by DD)" at bounding box center [227, 478] width 349 height 27
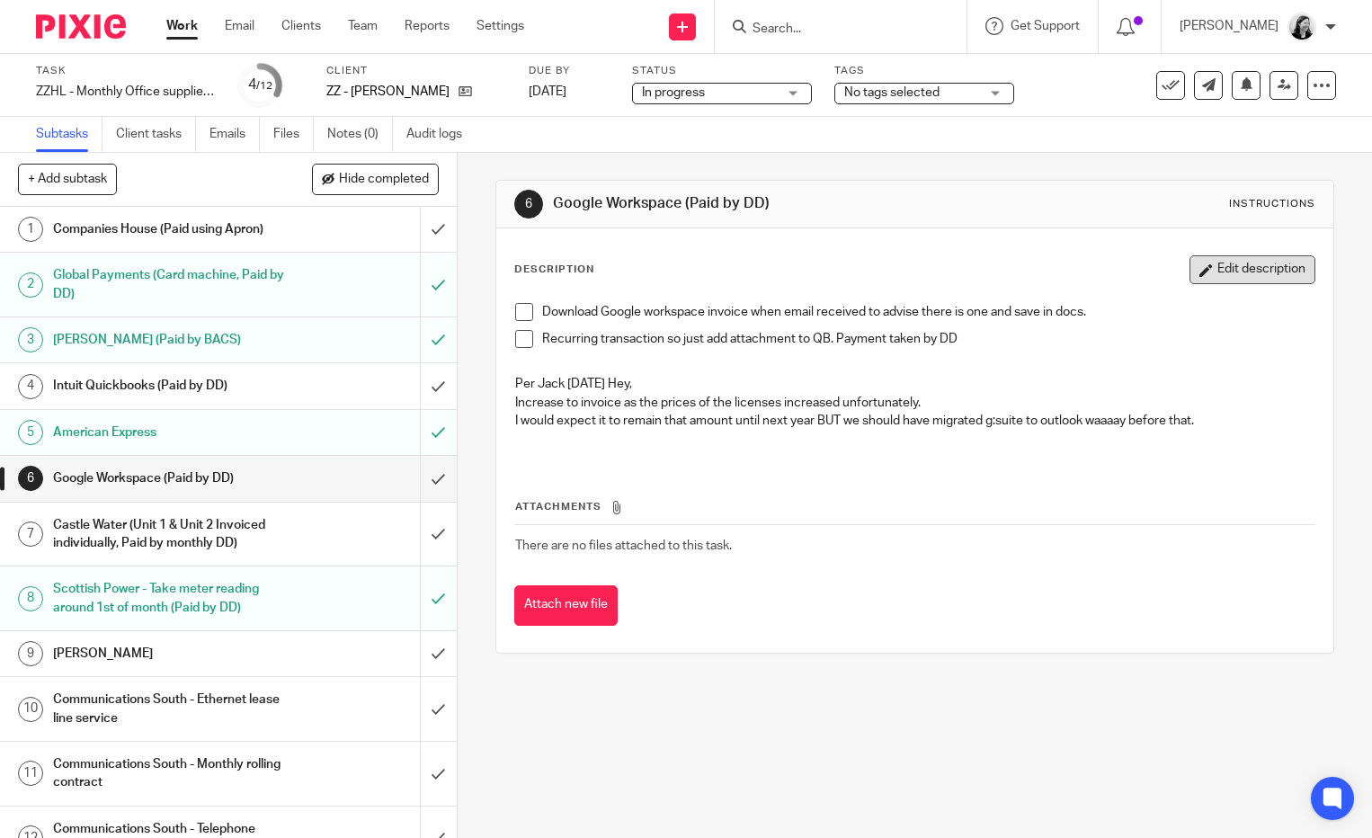
click at [1209, 265] on button "Edit description" at bounding box center [1253, 269] width 126 height 29
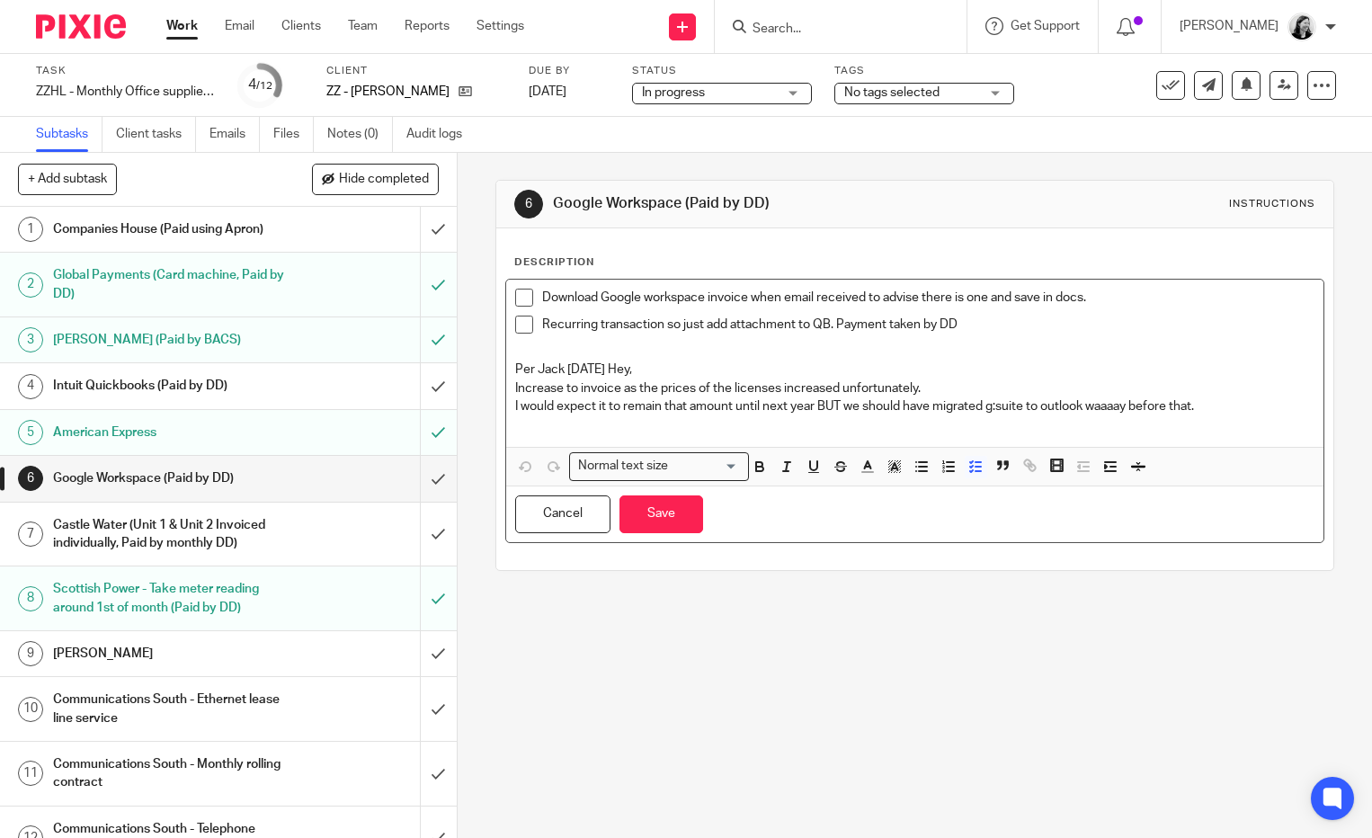
click at [1172, 292] on p "Download Google workspace invoice when email received to advise there is one an…" at bounding box center [928, 298] width 773 height 18
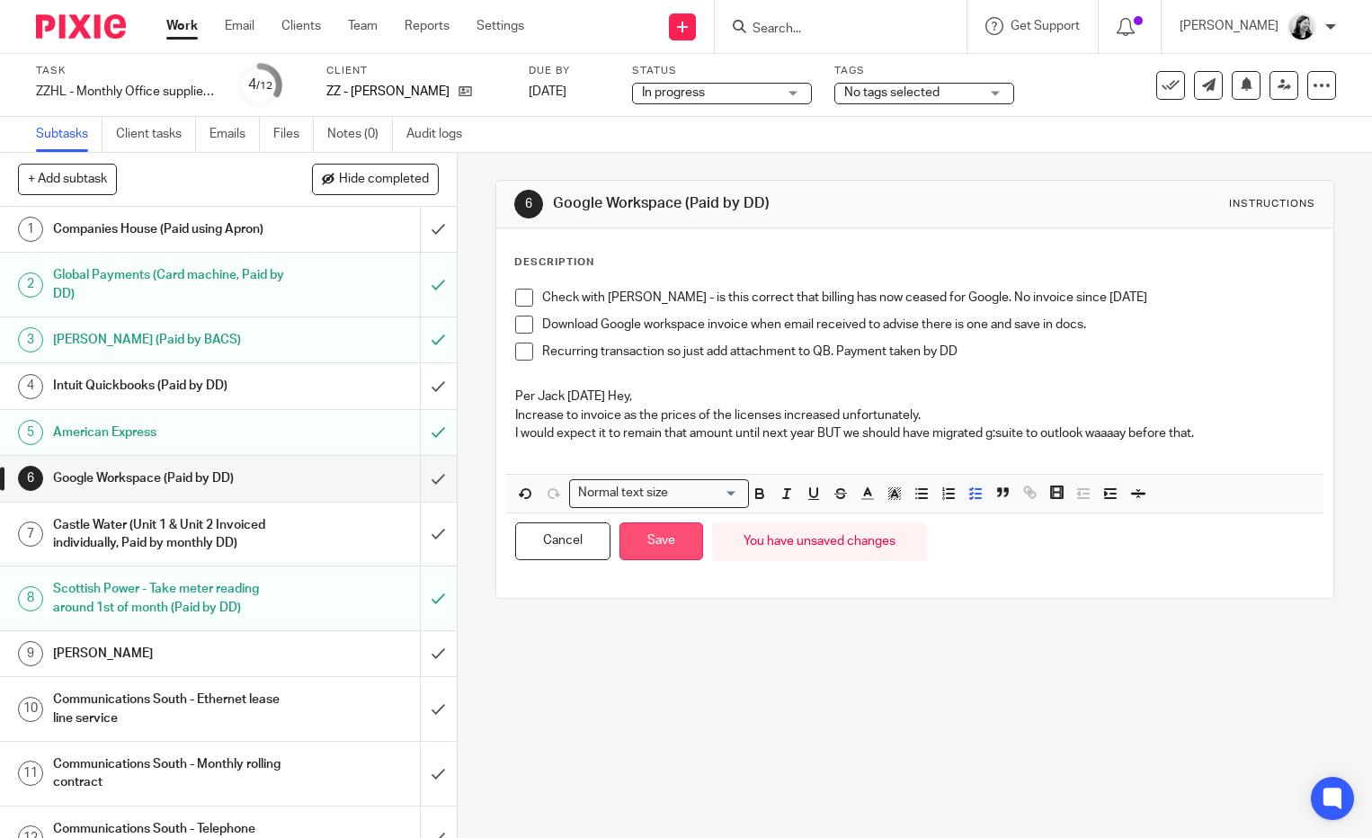
click at [645, 546] on button "Save" at bounding box center [662, 542] width 84 height 39
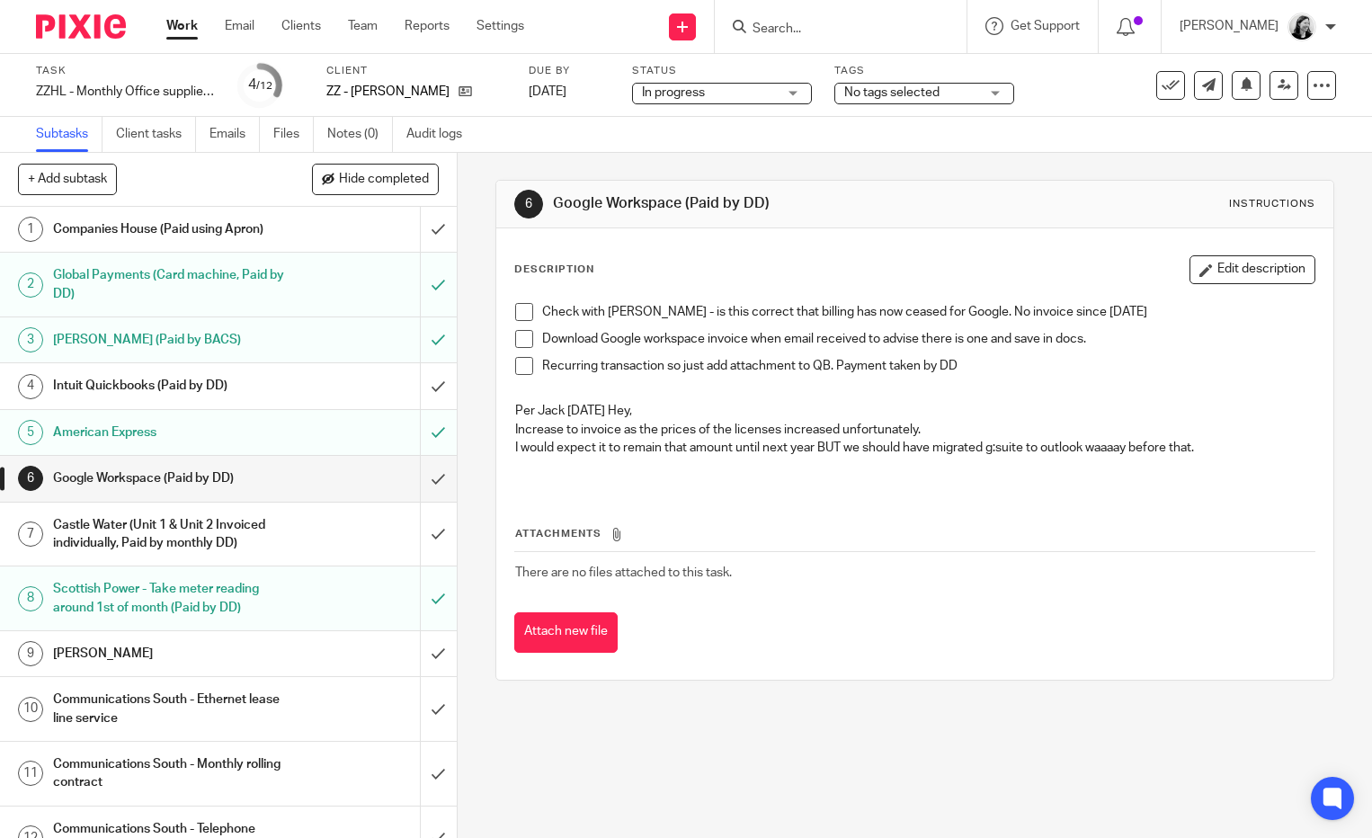
scroll to position [32, 0]
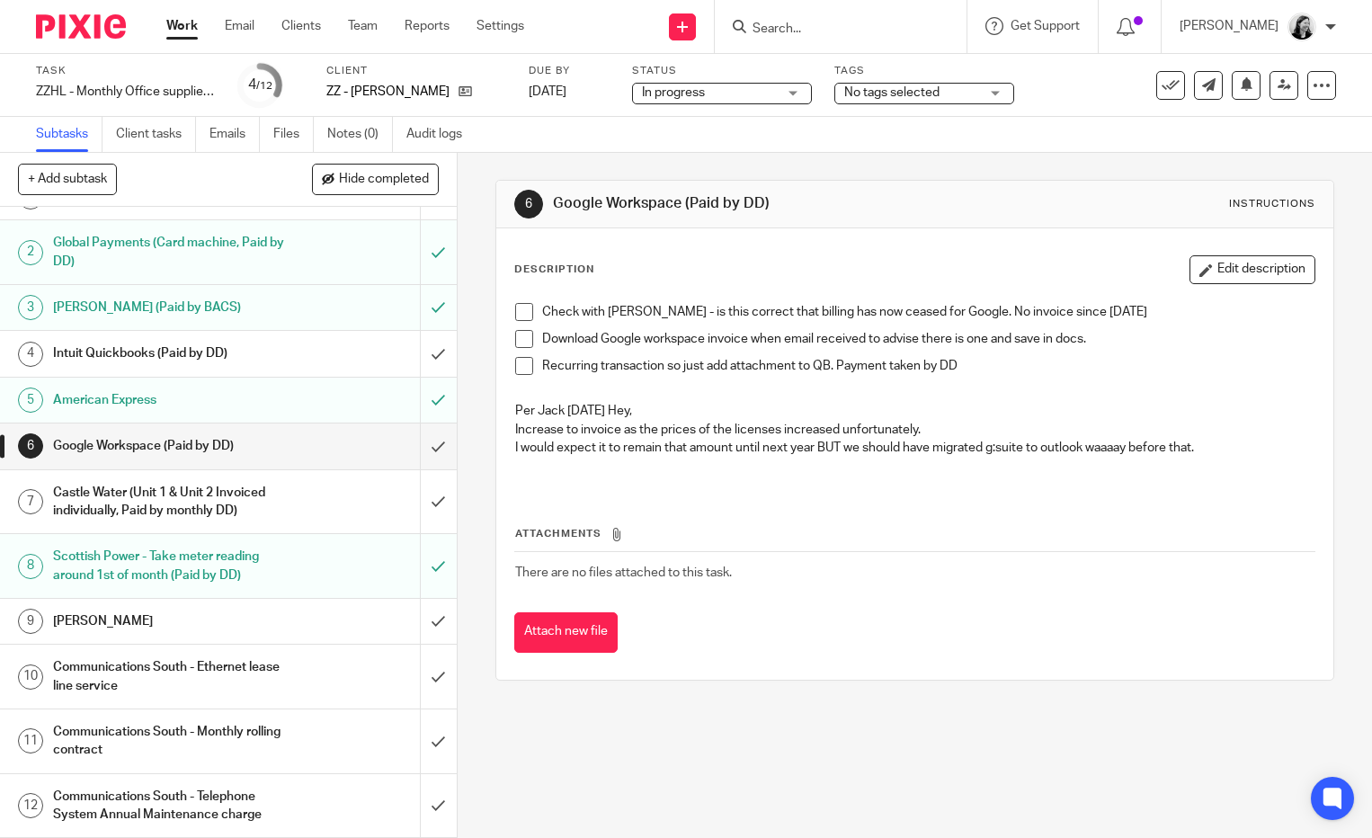
click at [289, 734] on div "Communications South - Monthly rolling contract" at bounding box center [227, 742] width 349 height 46
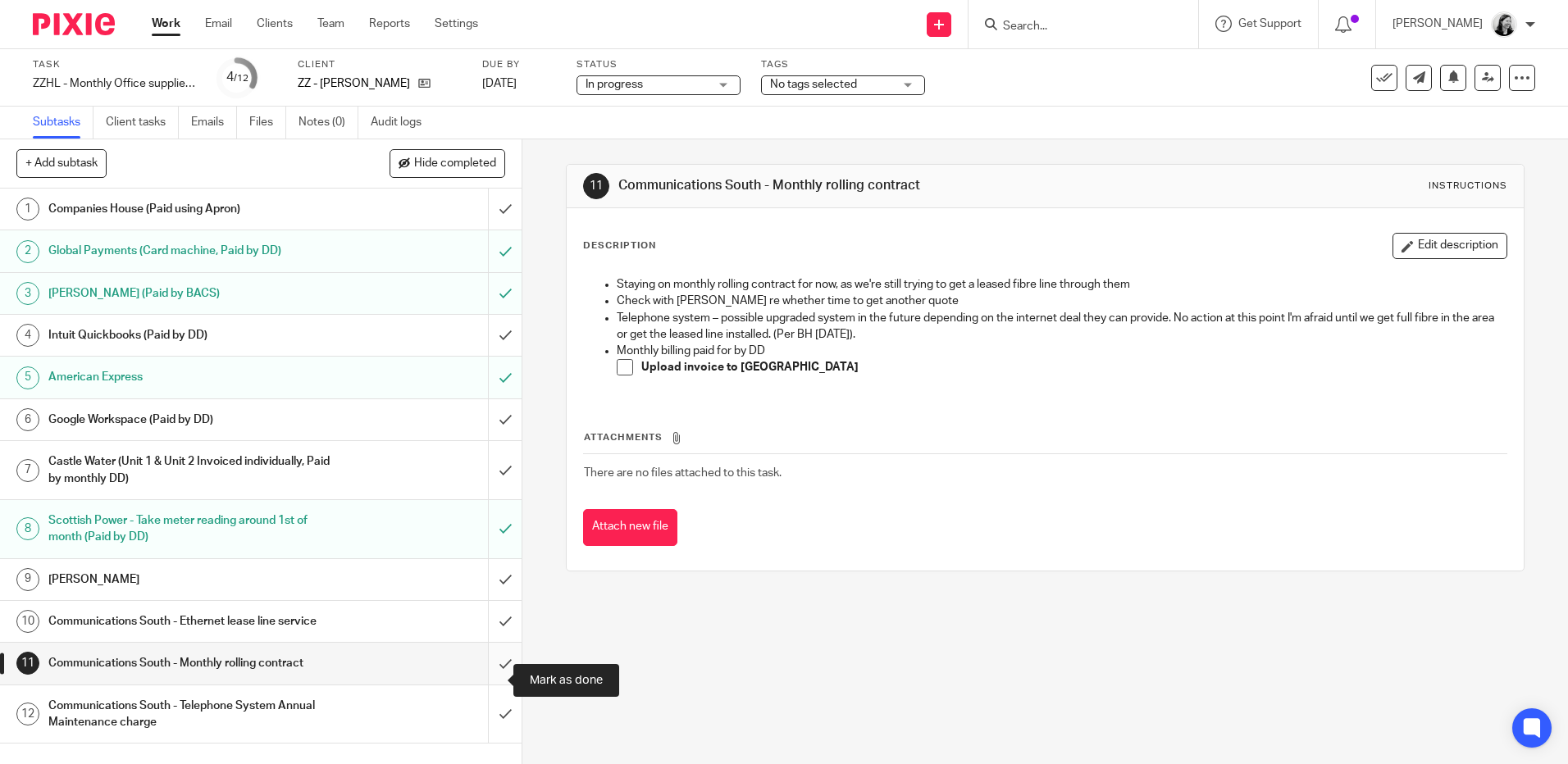
click at [488, 684] on input "submit" at bounding box center [261, 663] width 522 height 41
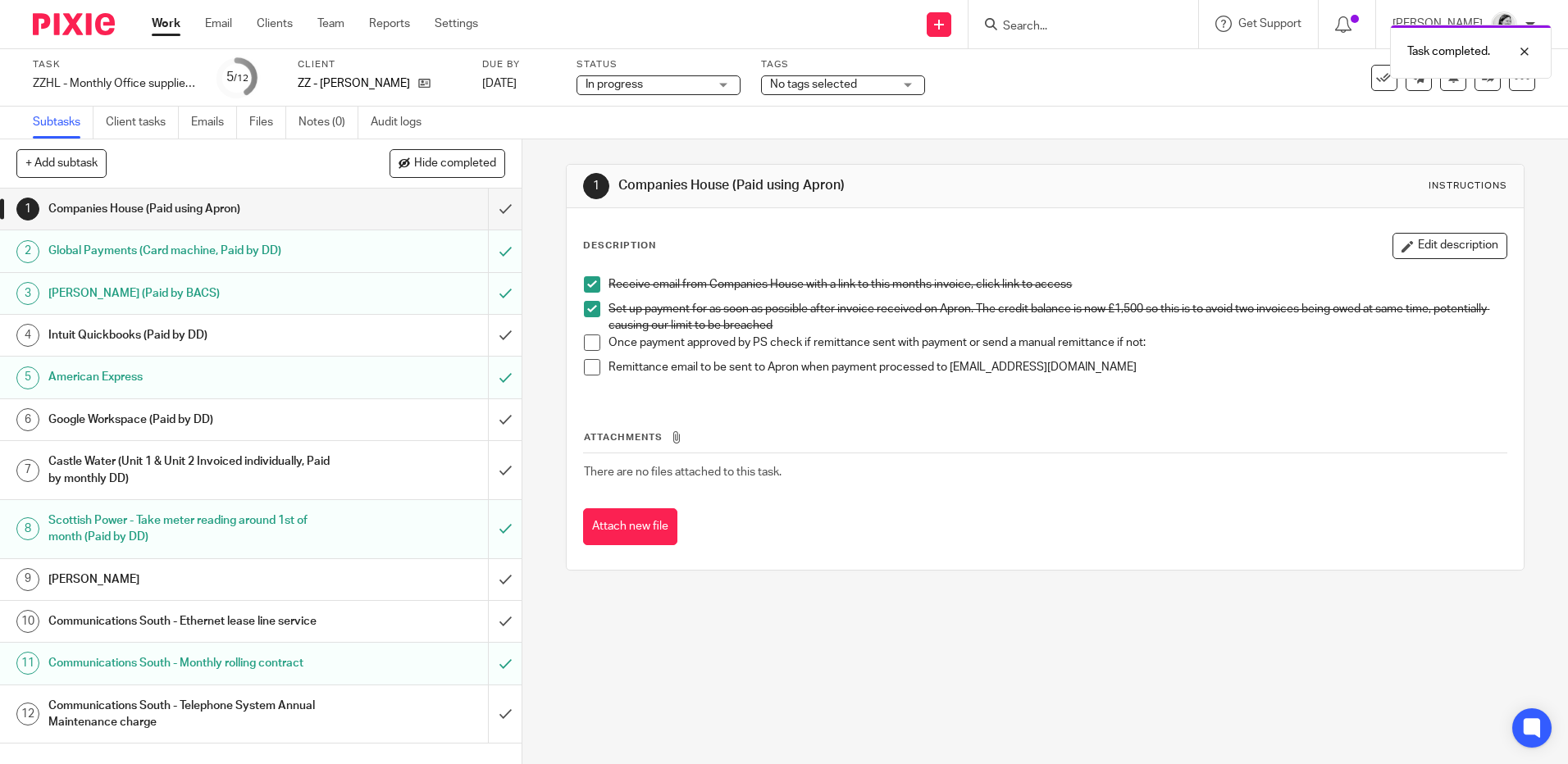
click at [283, 676] on h1 "Communications South - Monthly rolling contract" at bounding box center [189, 663] width 282 height 25
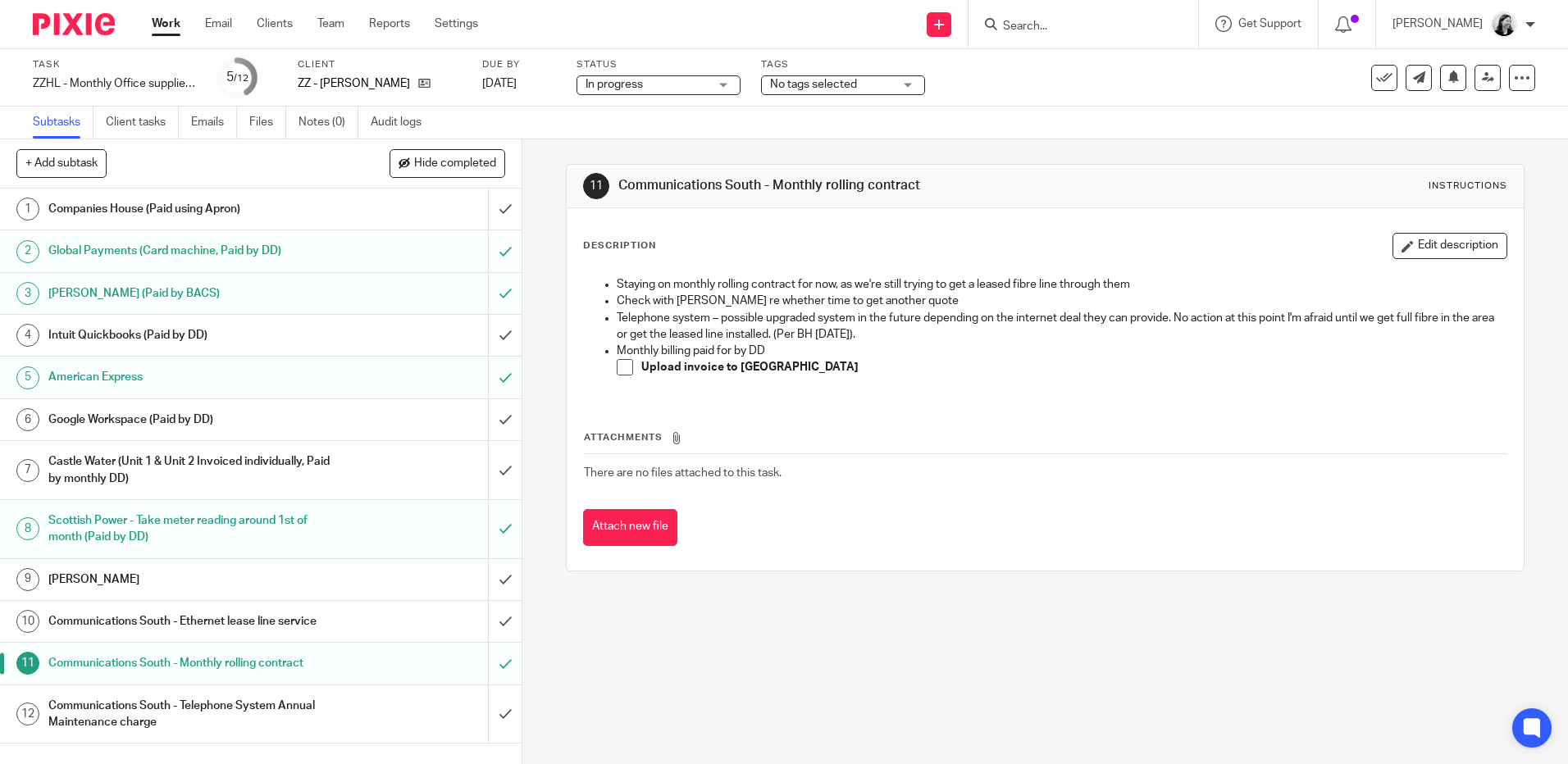
click at [618, 366] on span at bounding box center [625, 367] width 16 height 16
click at [360, 625] on div "Communications South - Ethernet lease line service" at bounding box center [260, 621] width 424 height 25
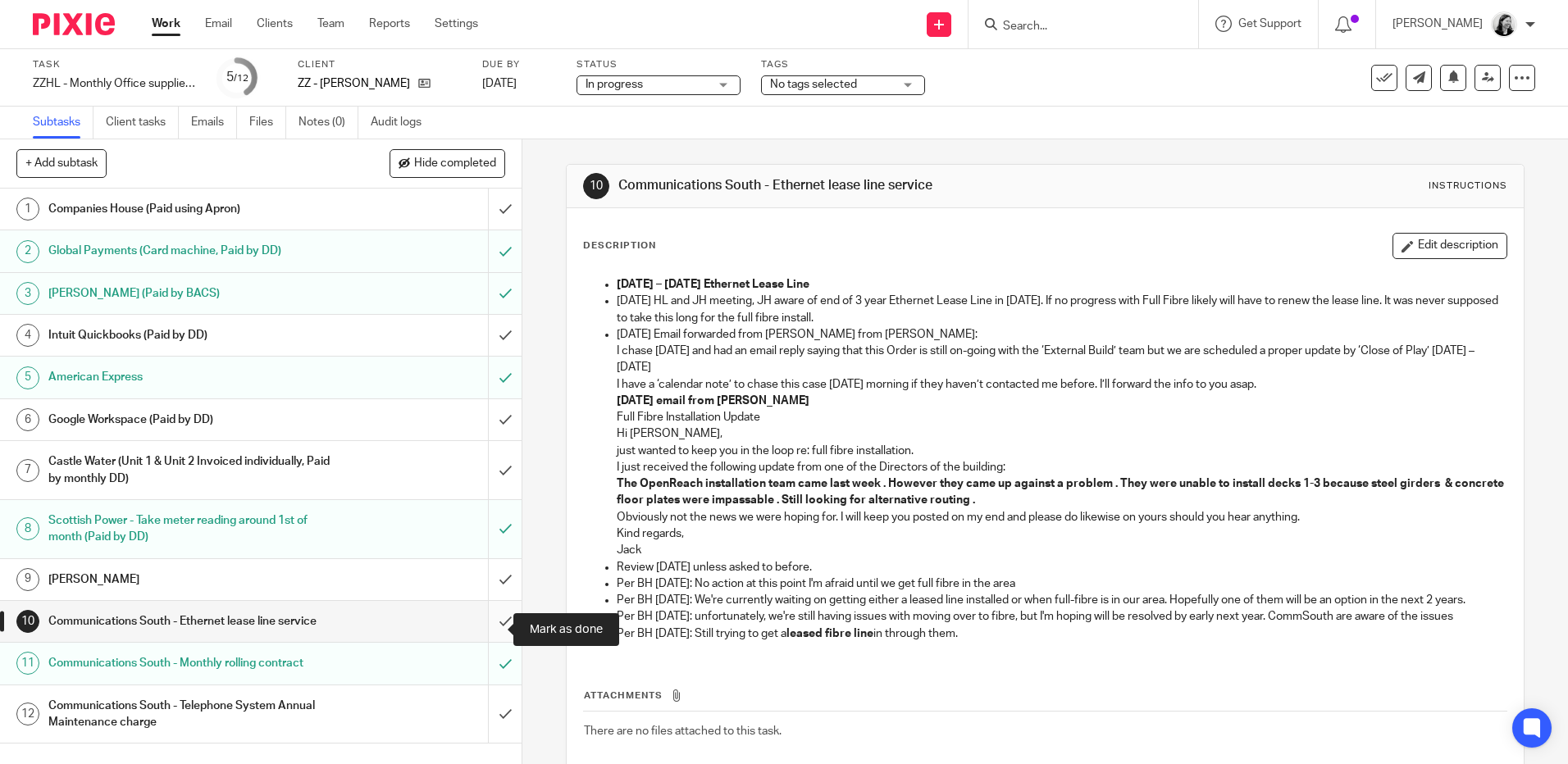
click at [491, 625] on input "submit" at bounding box center [261, 621] width 522 height 41
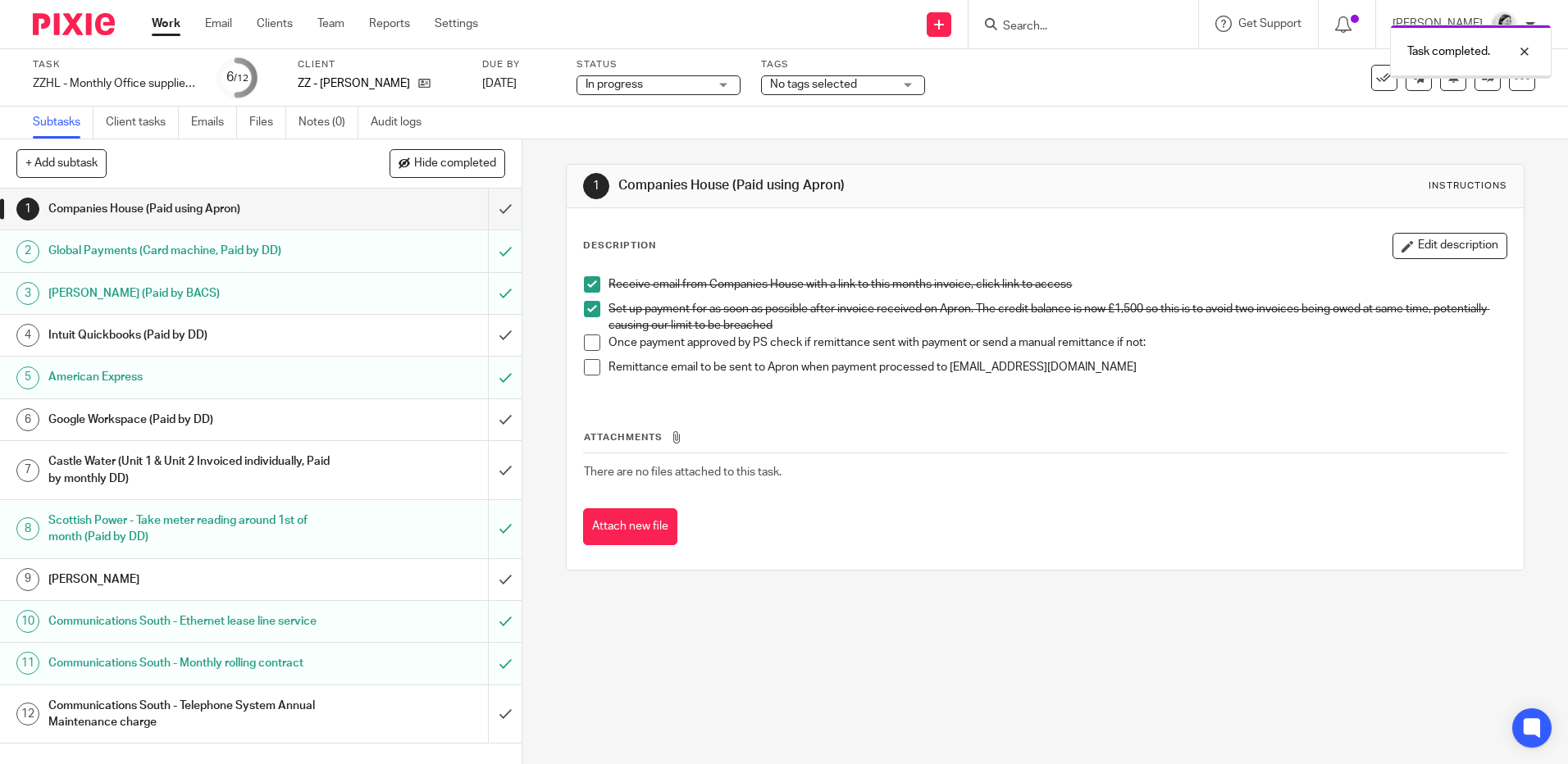
click at [426, 565] on link "9 [PERSON_NAME]" at bounding box center [244, 579] width 488 height 41
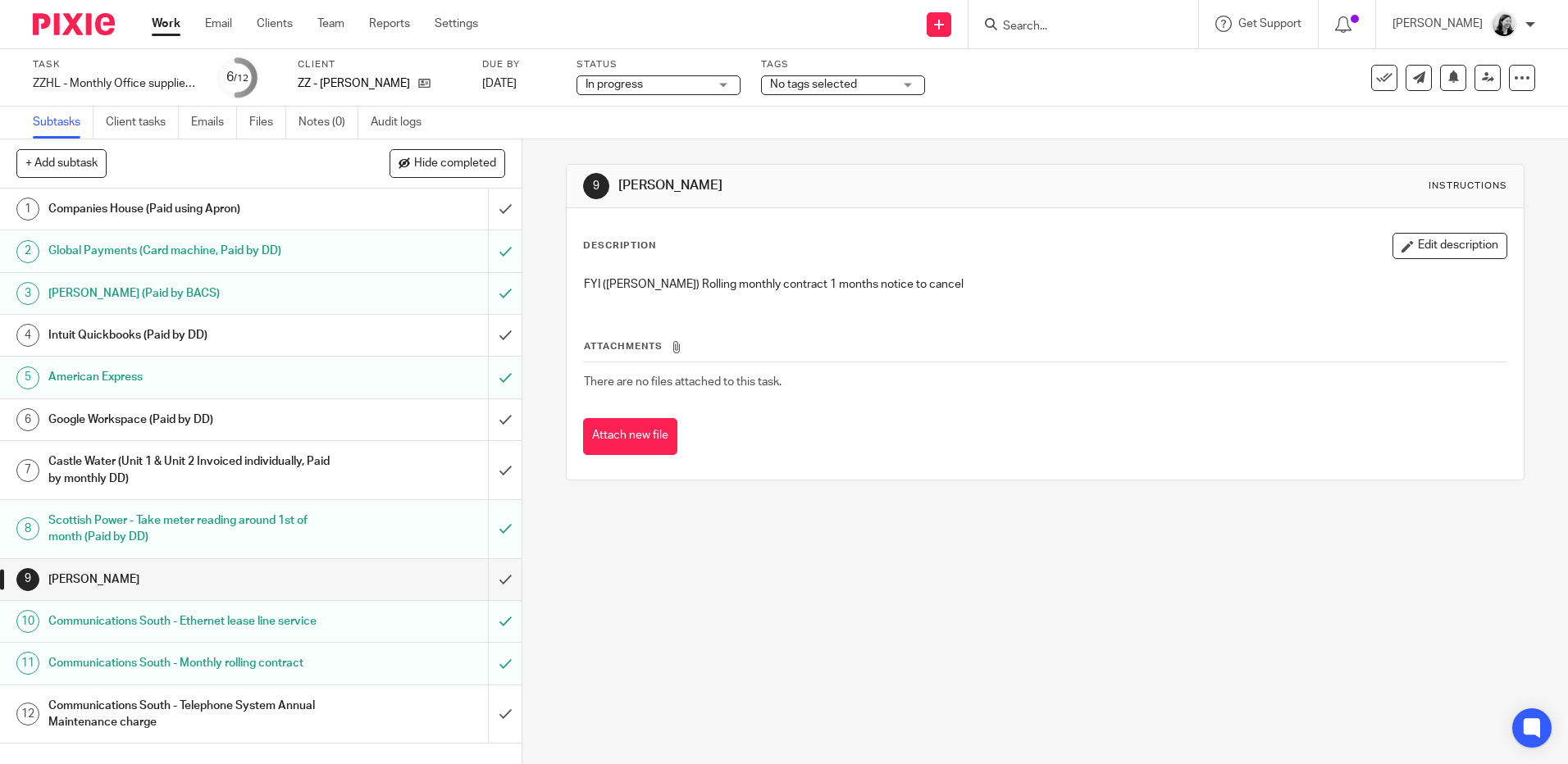
click at [489, 576] on input "submit" at bounding box center [261, 579] width 522 height 41
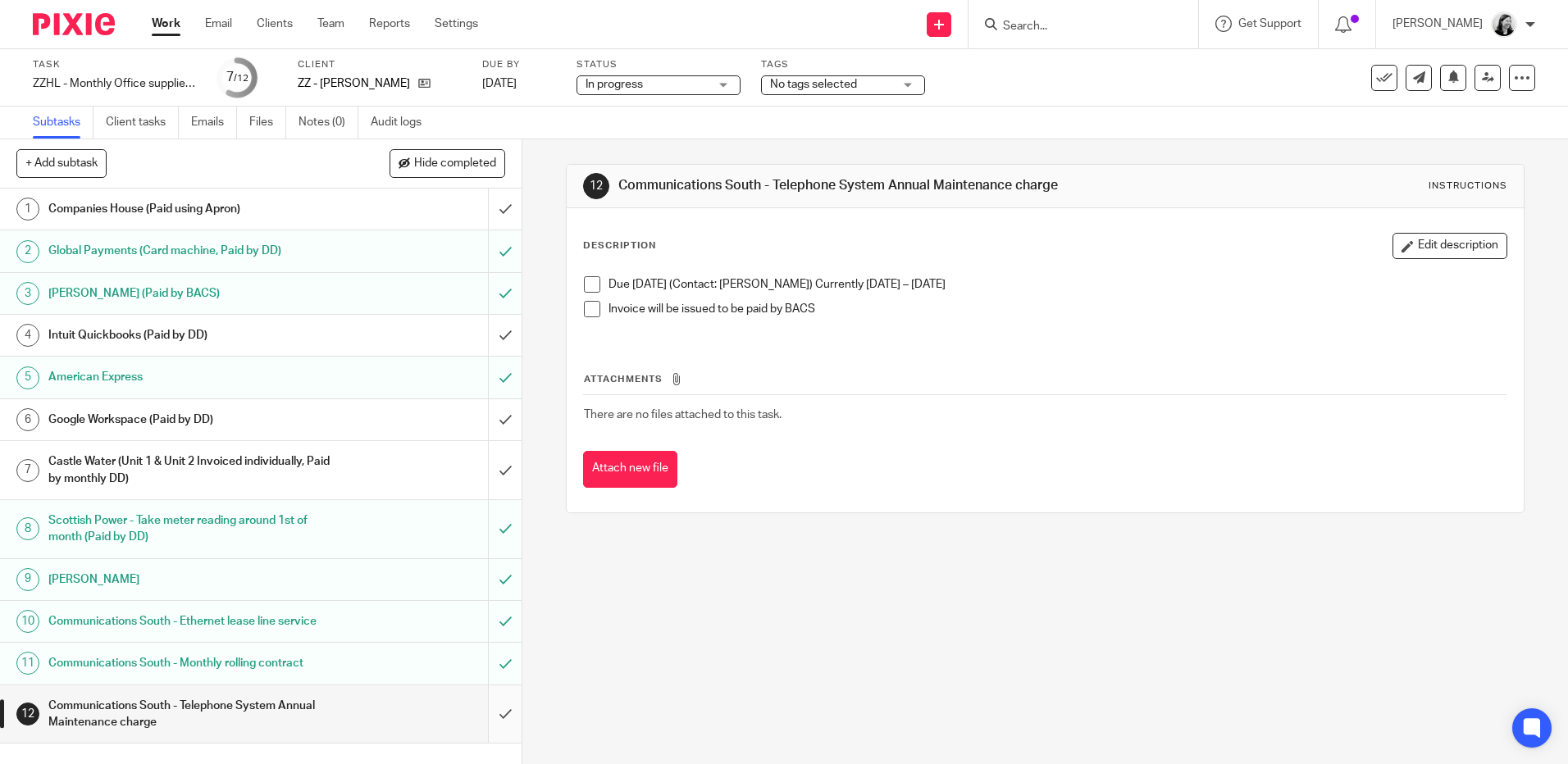
click at [485, 735] on input "submit" at bounding box center [261, 715] width 522 height 58
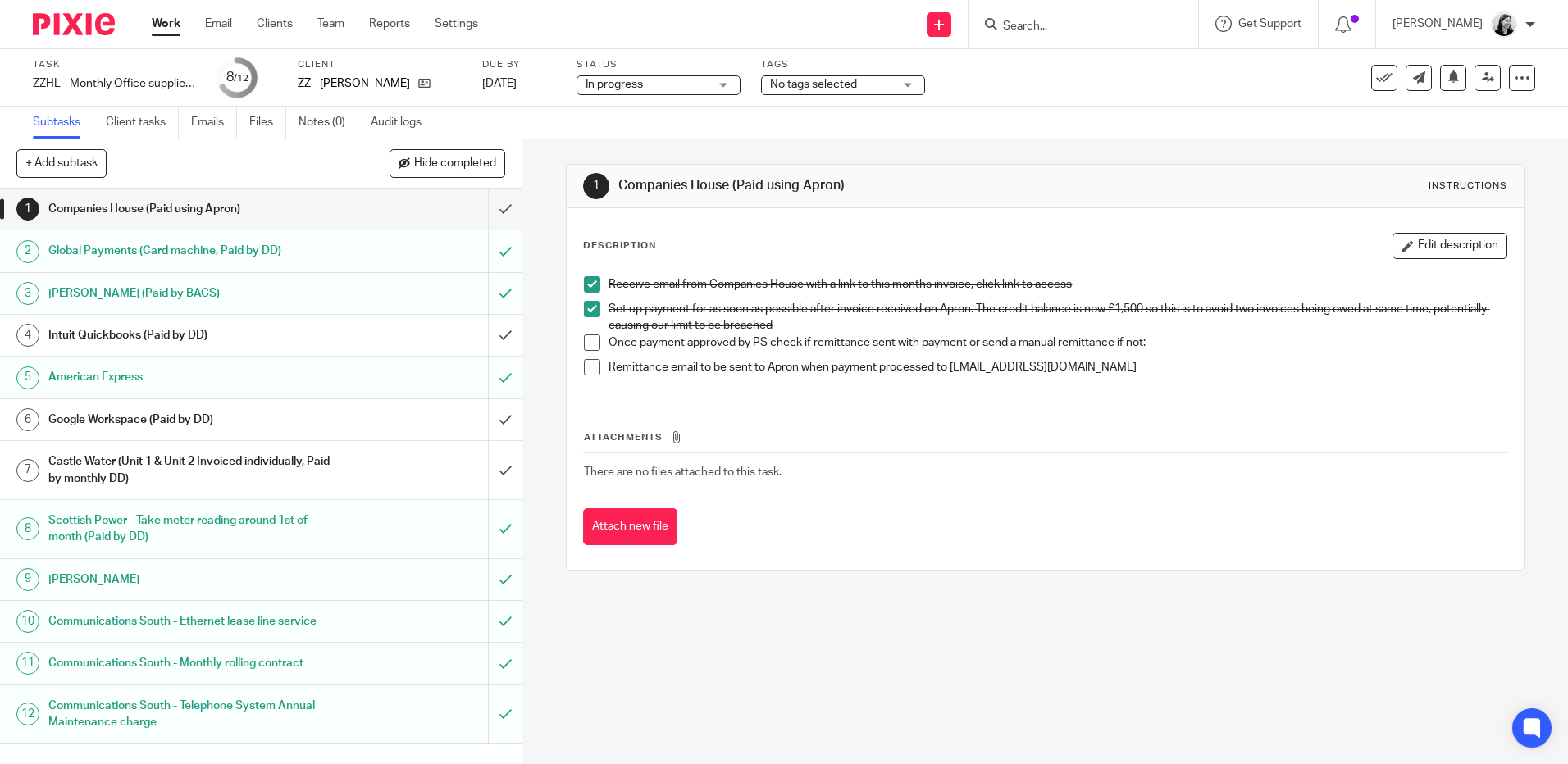
click at [345, 331] on div "Intuit Quickbooks (Paid by DD)" at bounding box center [260, 335] width 424 height 25
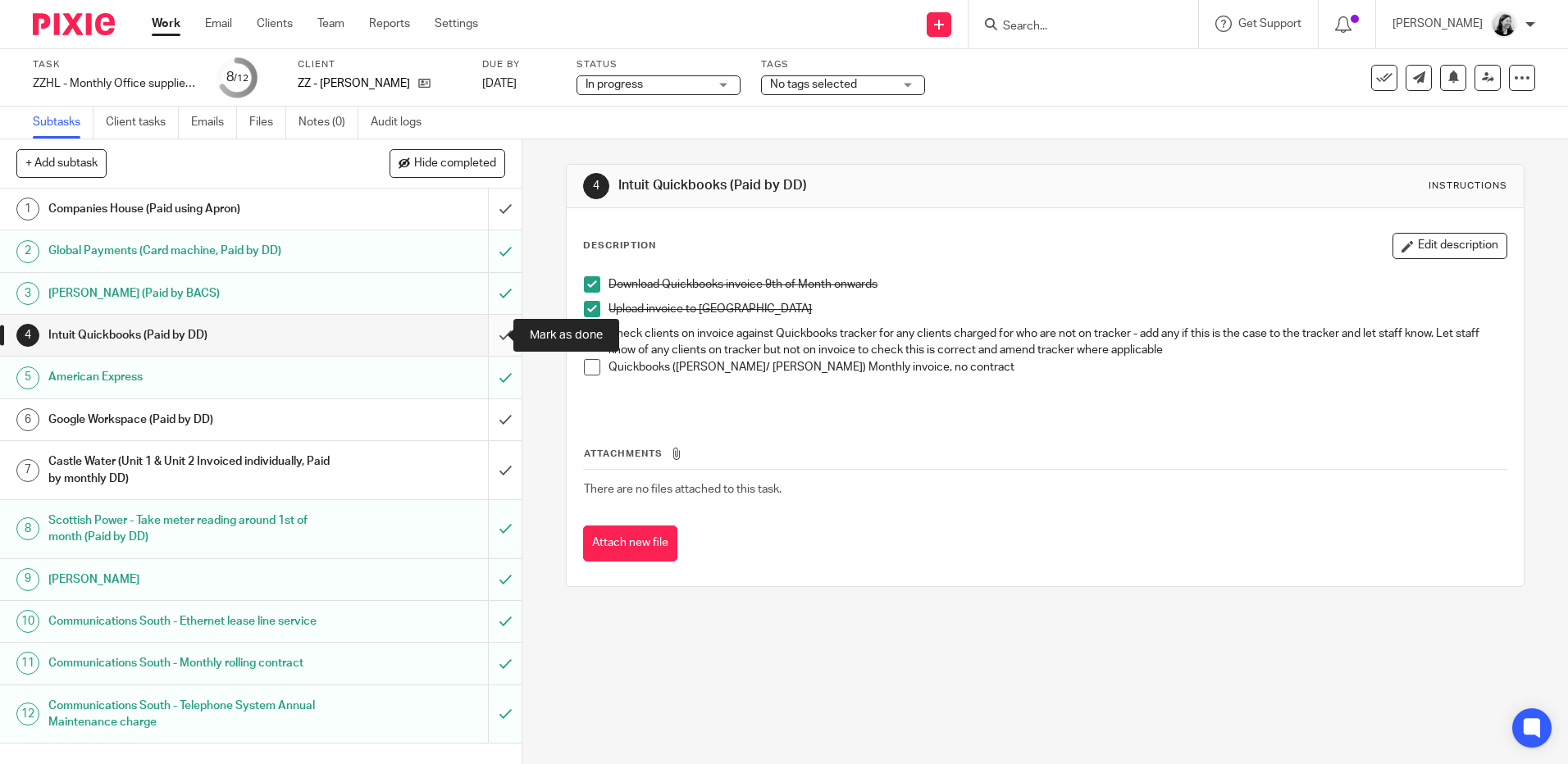
click at [493, 336] on input "submit" at bounding box center [261, 335] width 522 height 41
